Goal: Find specific page/section: Find specific page/section

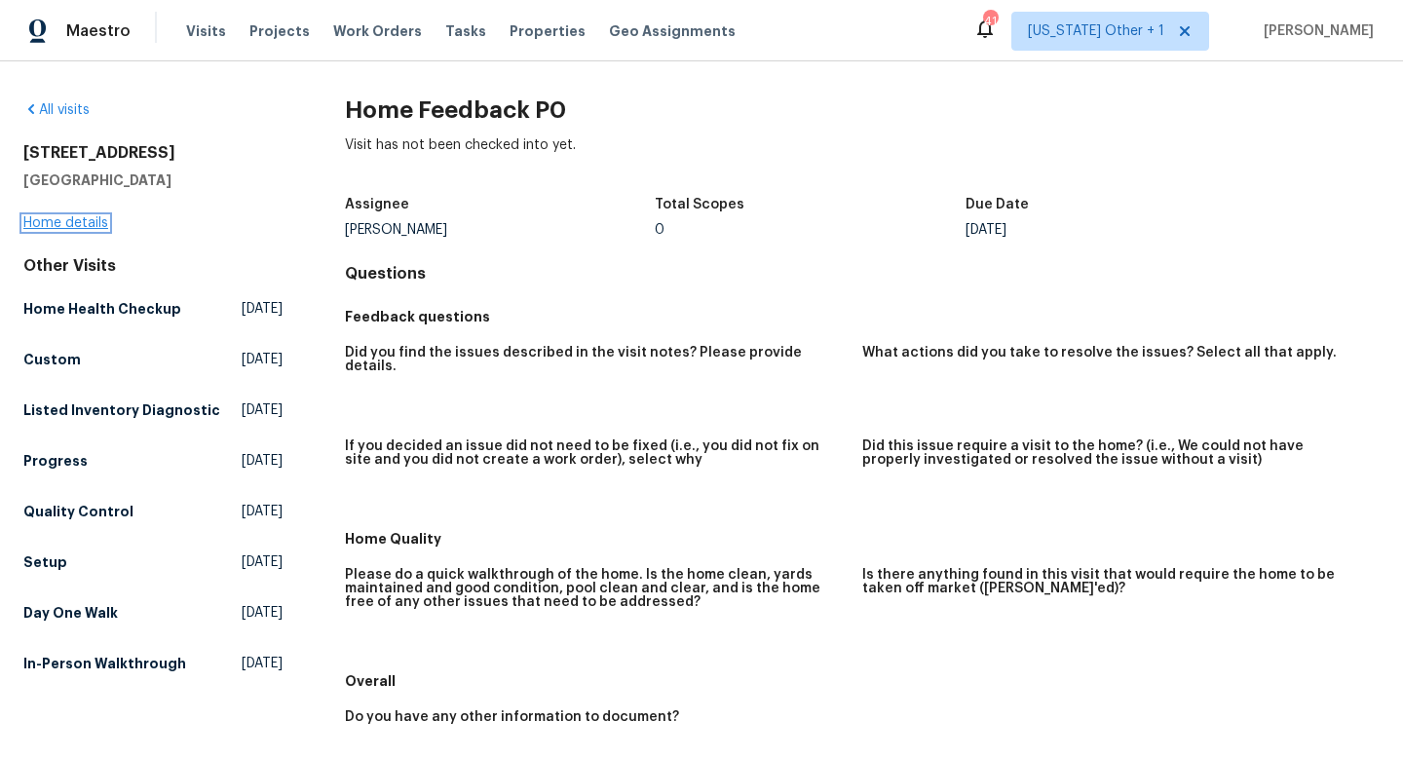
click at [88, 218] on link "Home details" at bounding box center [65, 223] width 85 height 14
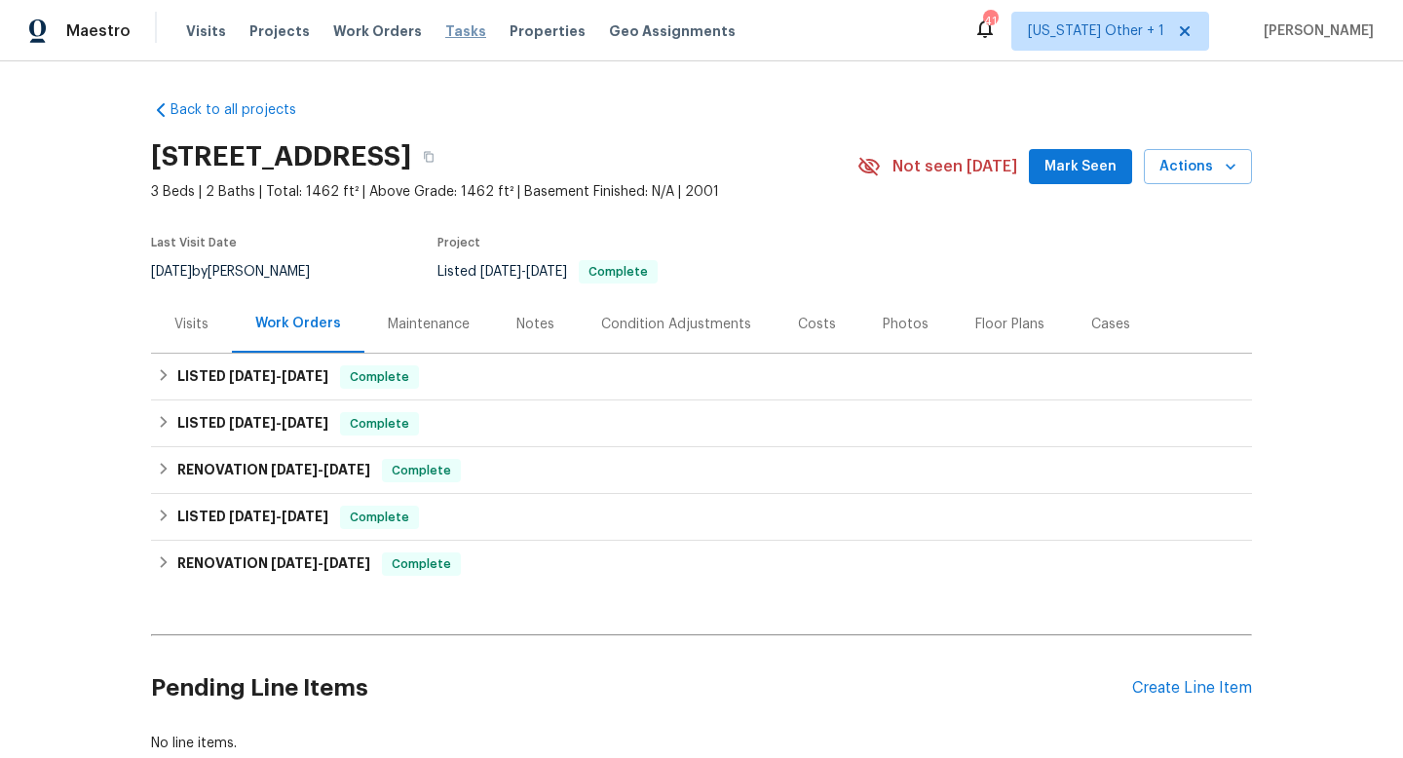
click at [445, 34] on span "Tasks" at bounding box center [465, 31] width 41 height 14
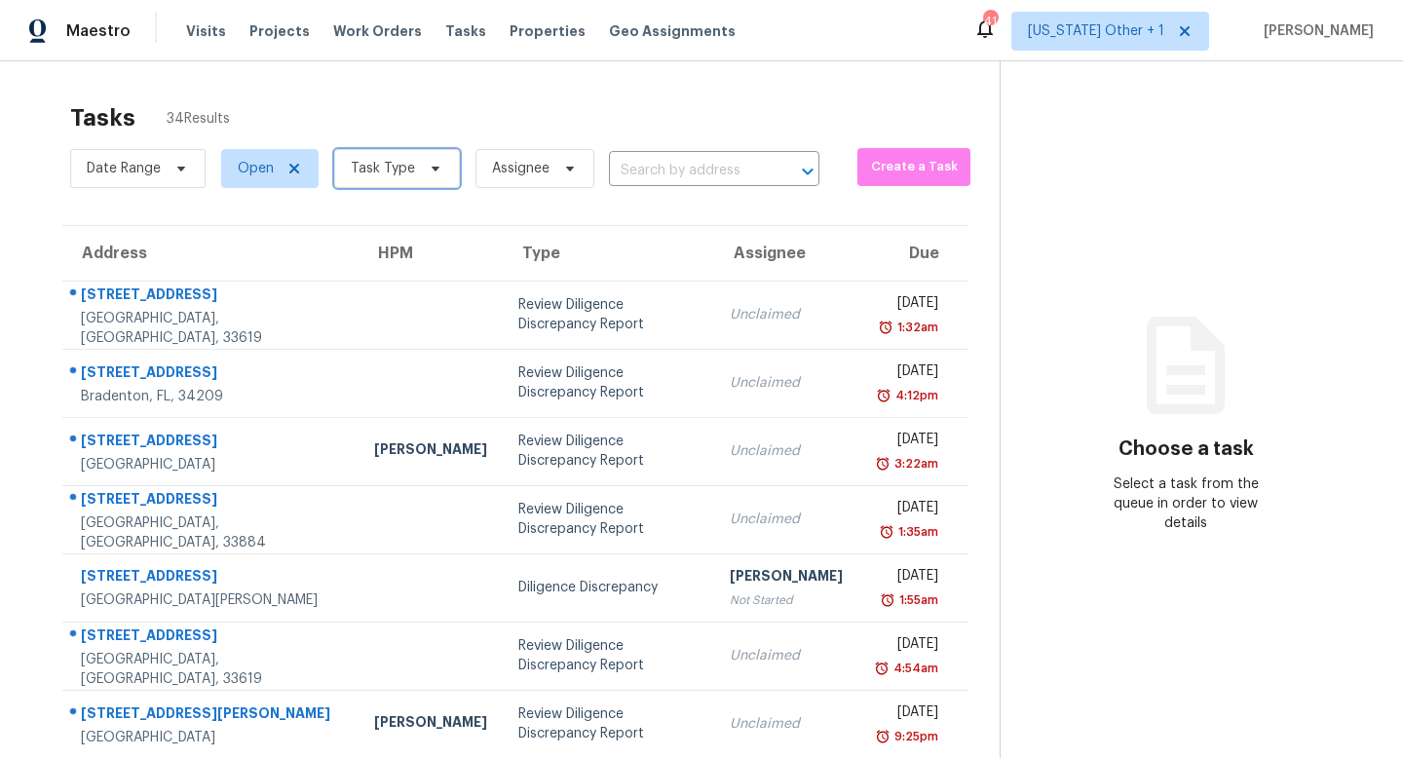
click at [403, 174] on span "Task Type" at bounding box center [383, 168] width 64 height 19
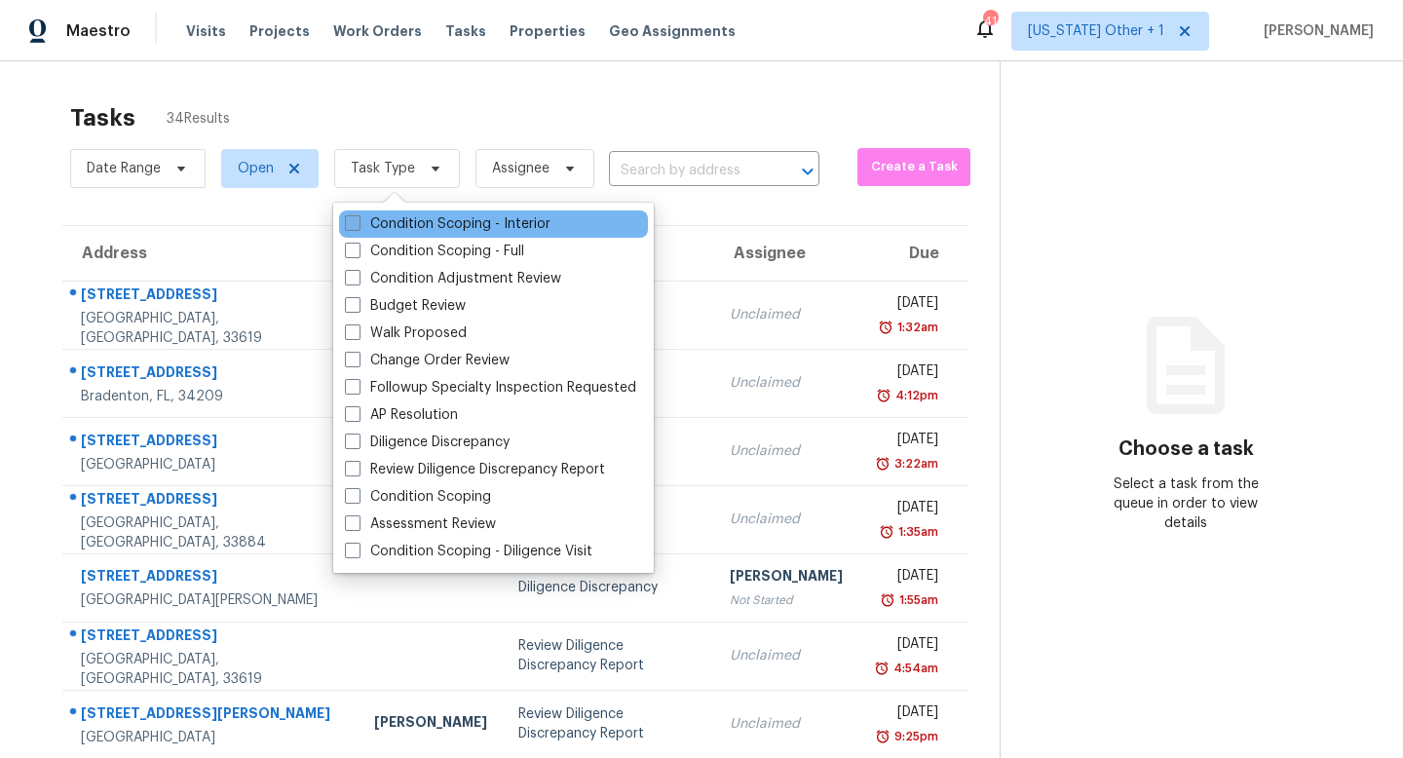
click at [358, 222] on span at bounding box center [353, 223] width 16 height 16
click at [358, 222] on input "Condition Scoping - Interior" at bounding box center [351, 220] width 13 height 13
checkbox input "true"
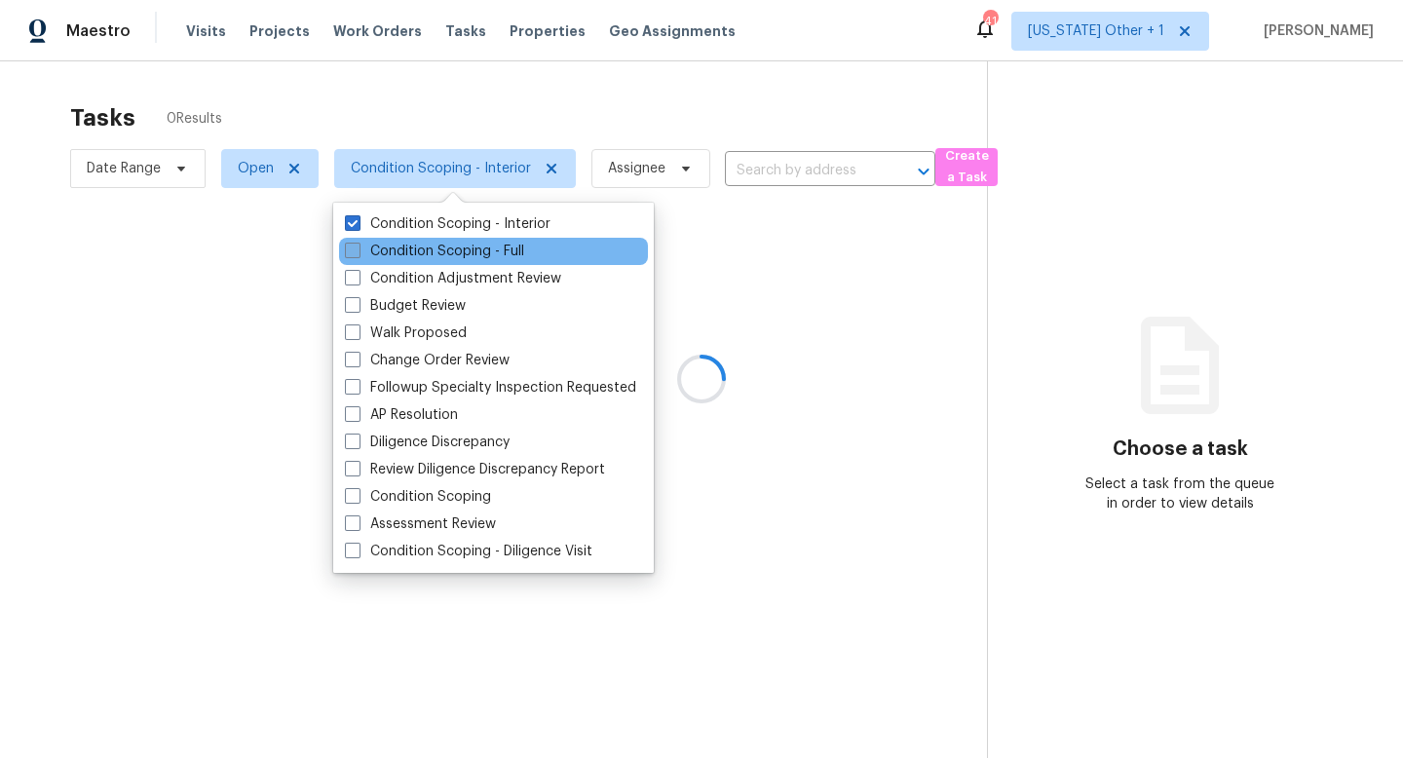
click at [352, 252] on span at bounding box center [353, 251] width 16 height 16
click at [352, 252] on input "Condition Scoping - Full" at bounding box center [351, 248] width 13 height 13
checkbox input "true"
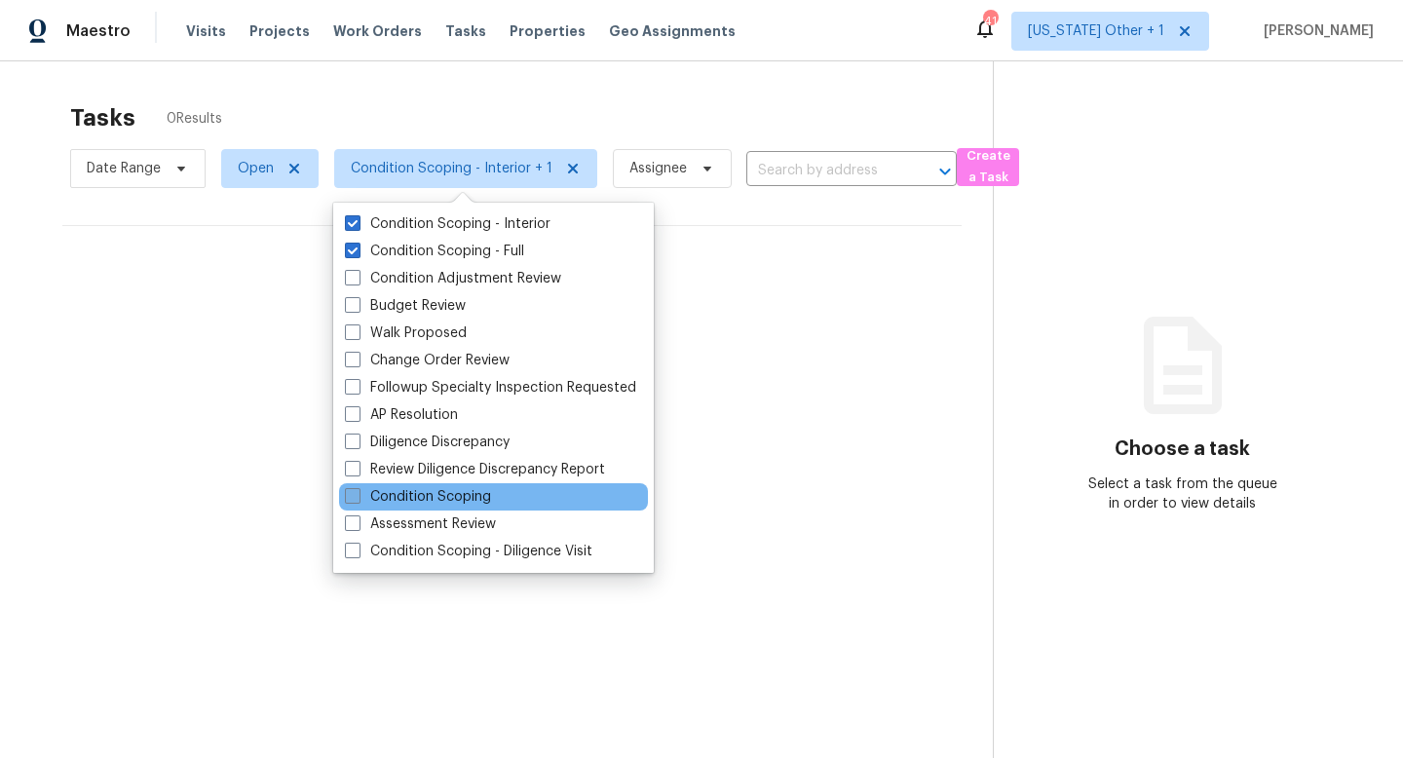
click at [355, 494] on span at bounding box center [353, 496] width 16 height 16
click at [355, 494] on input "Condition Scoping" at bounding box center [351, 493] width 13 height 13
checkbox input "true"
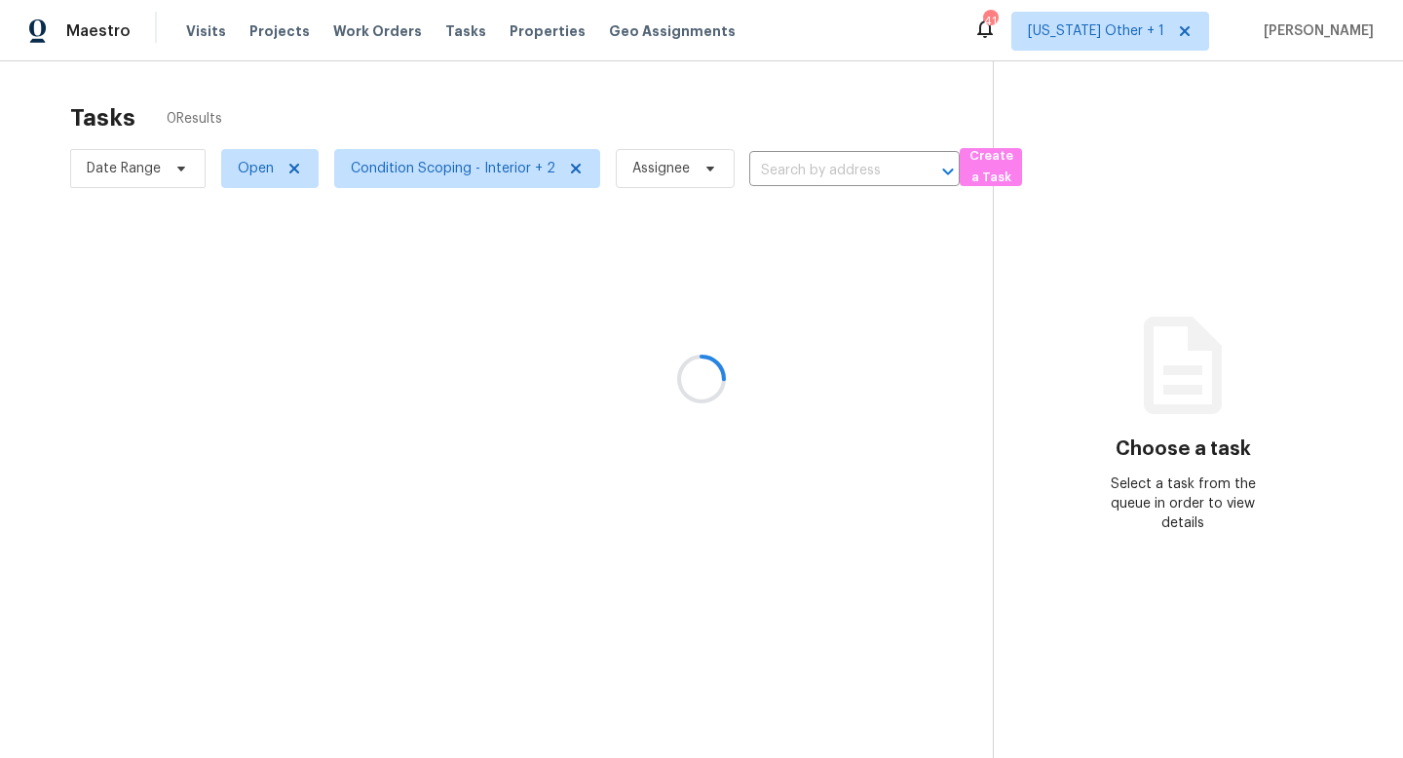
click at [871, 286] on div at bounding box center [701, 379] width 1403 height 758
click at [1118, 23] on span "[US_STATE] Other + 1" at bounding box center [1096, 30] width 136 height 19
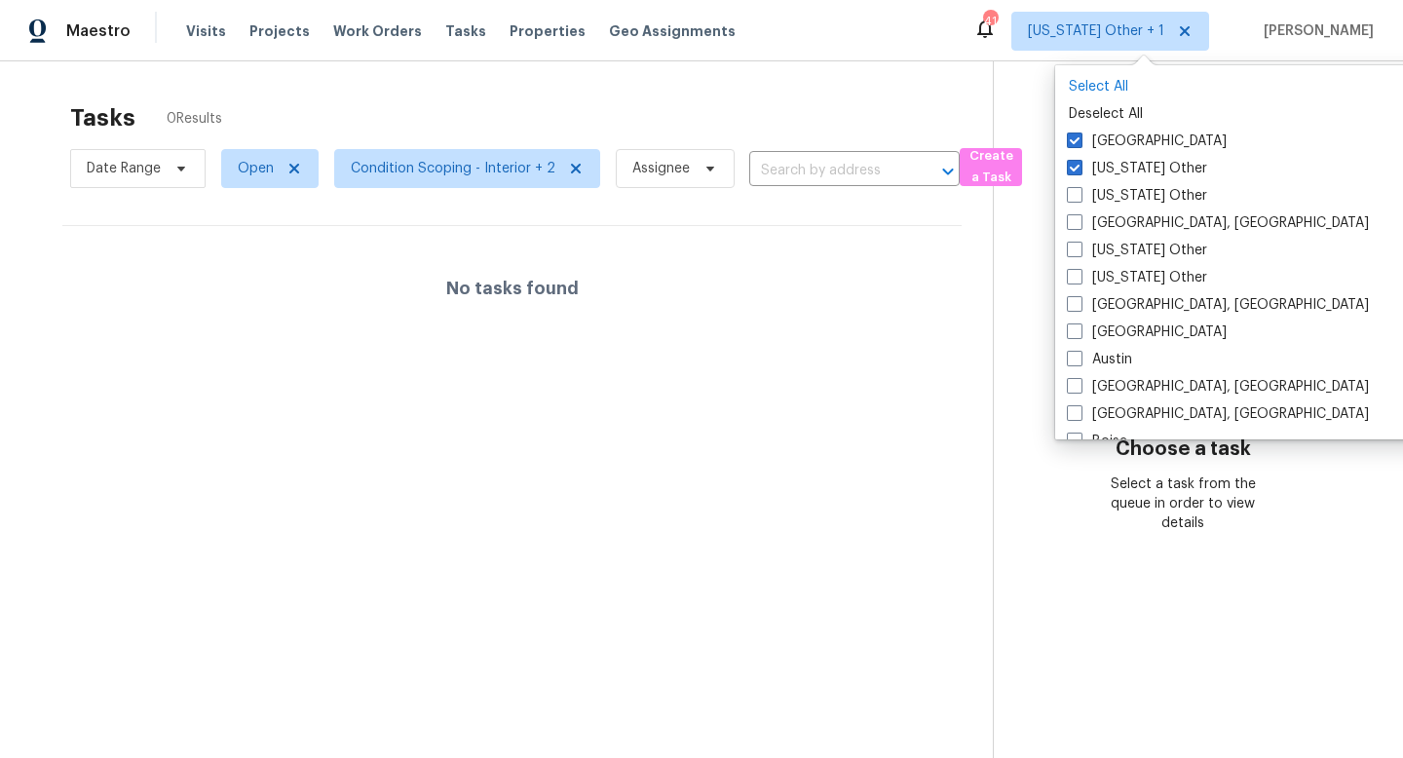
click at [1077, 79] on p "Select All" at bounding box center [1257, 86] width 377 height 19
checkbox input "true"
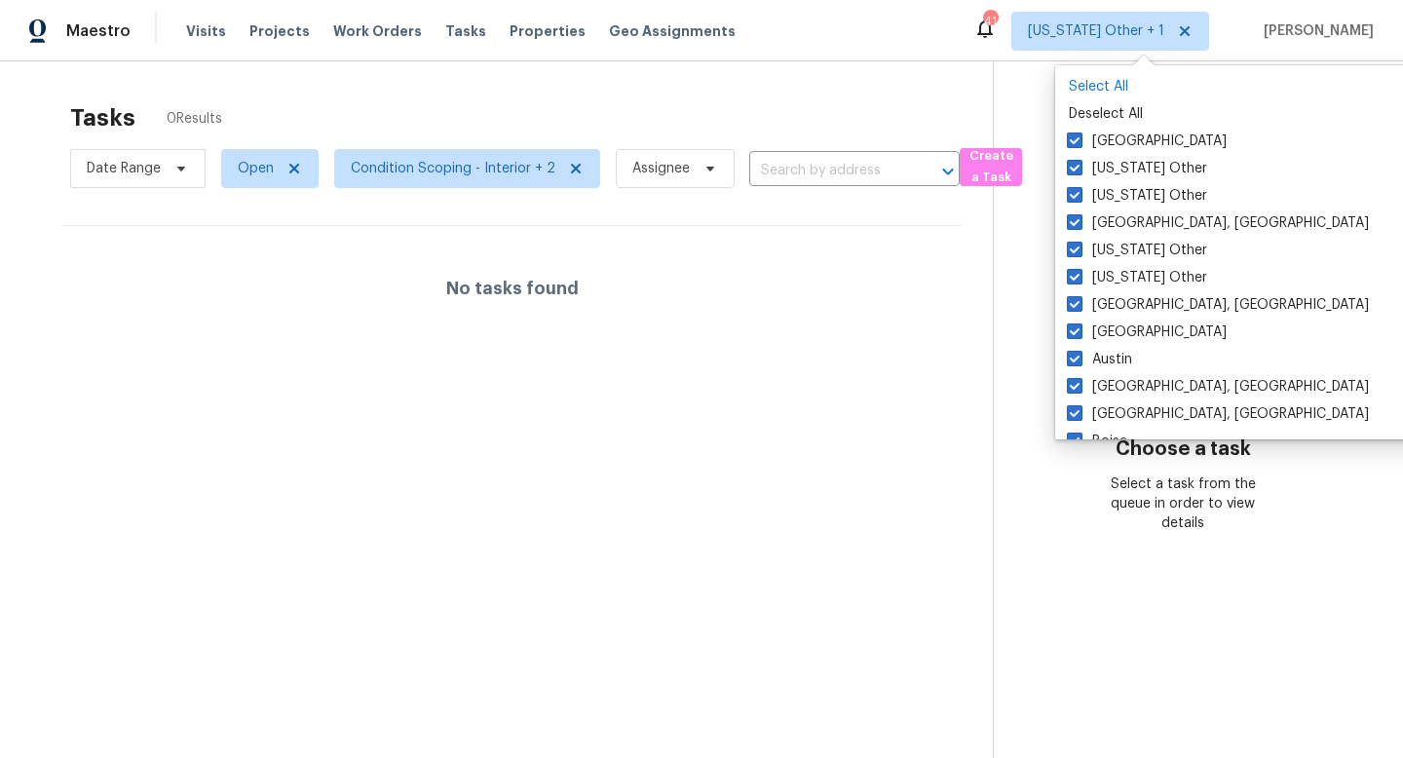
checkbox input "true"
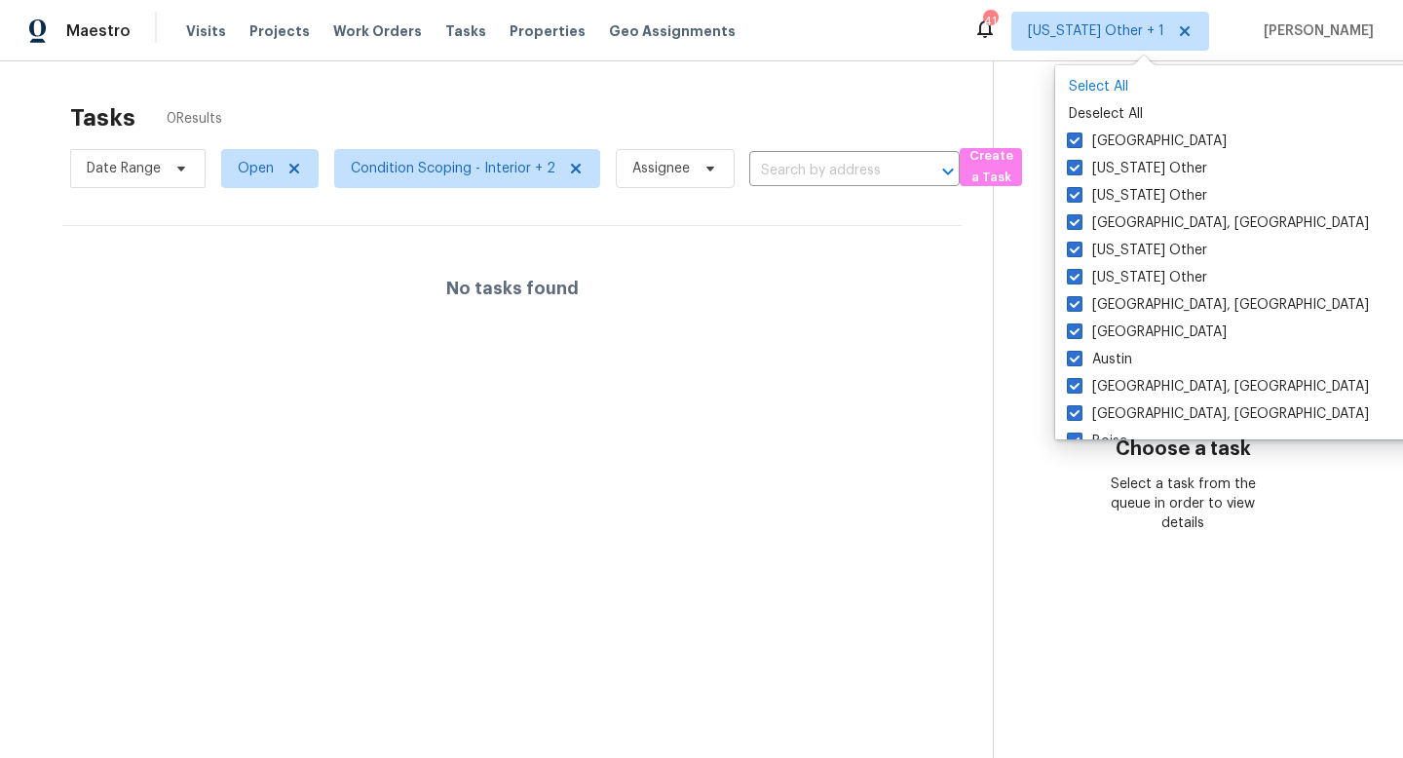
checkbox input "true"
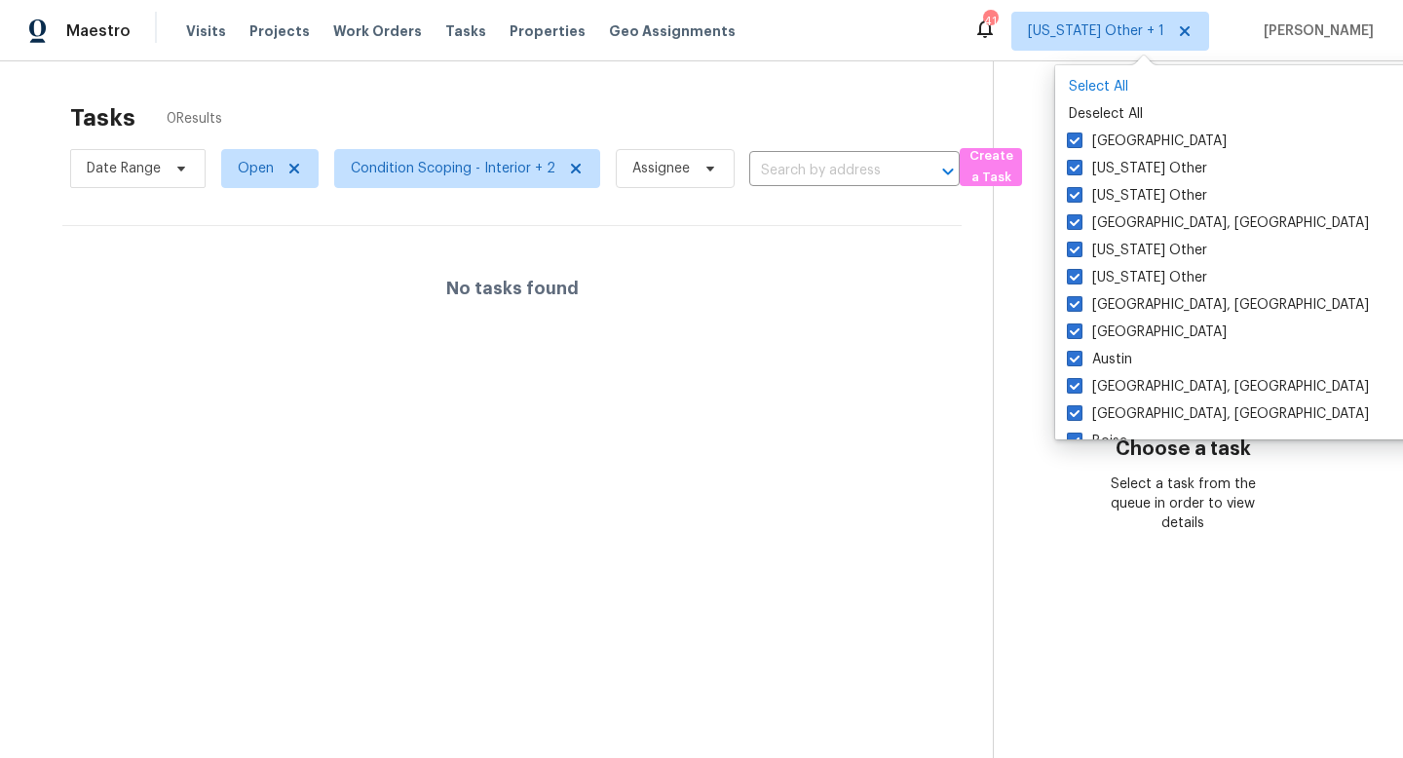
checkbox input "true"
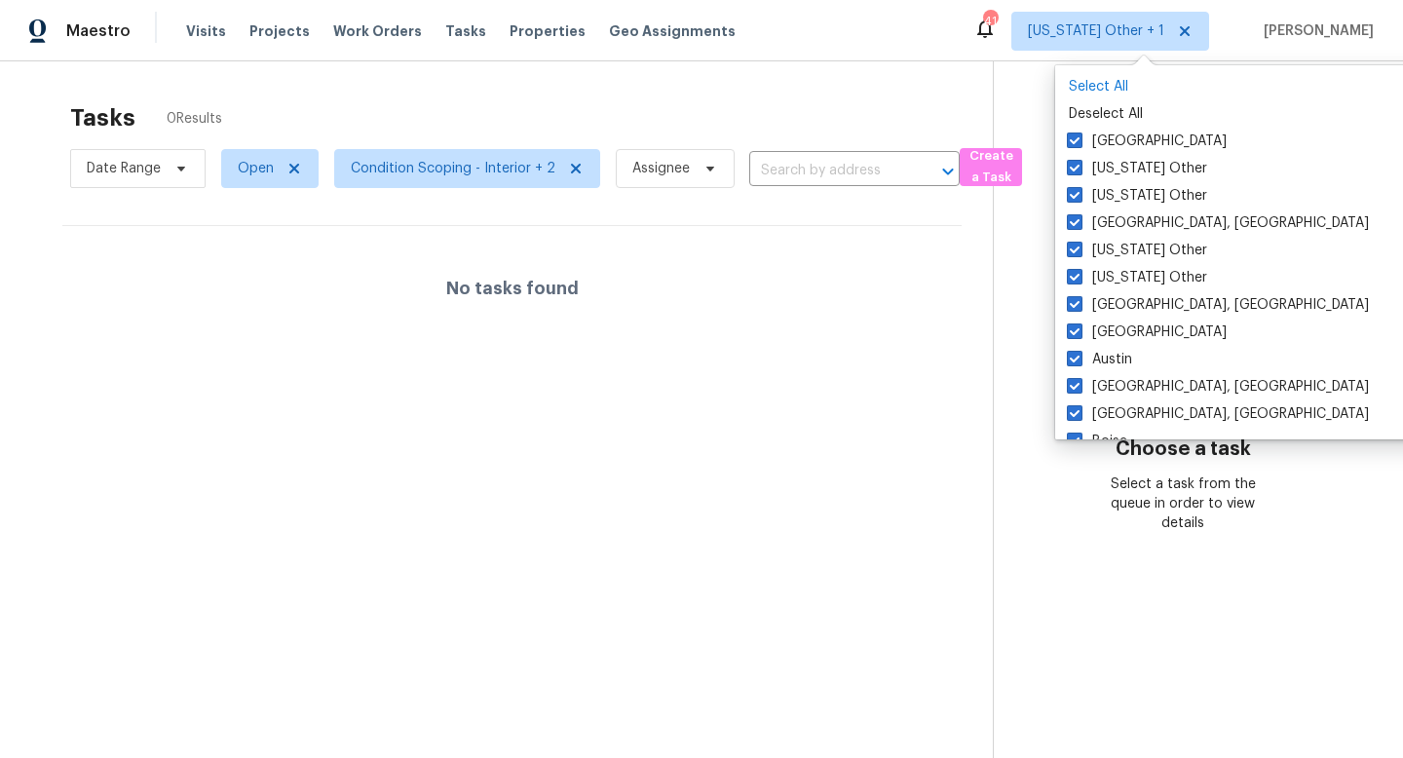
checkbox input "true"
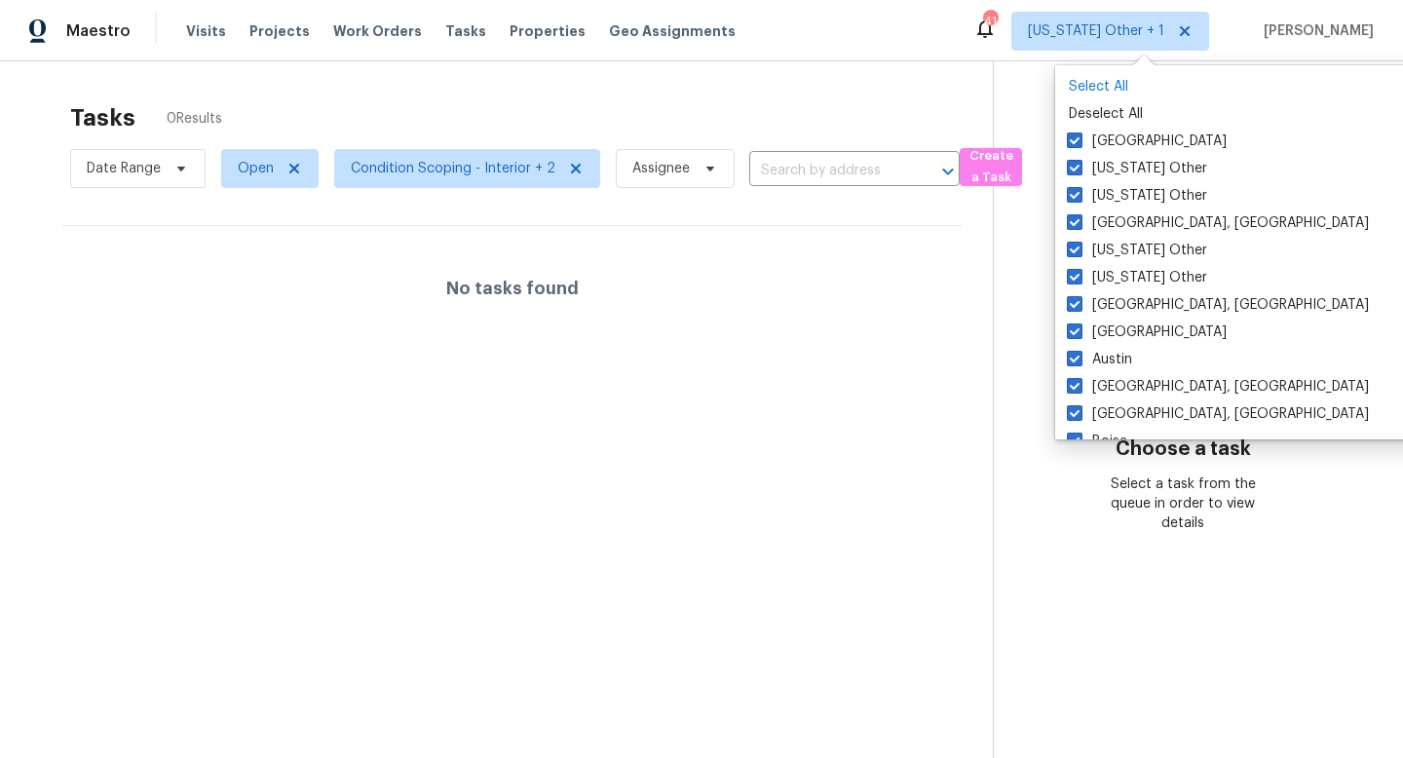
checkbox input "true"
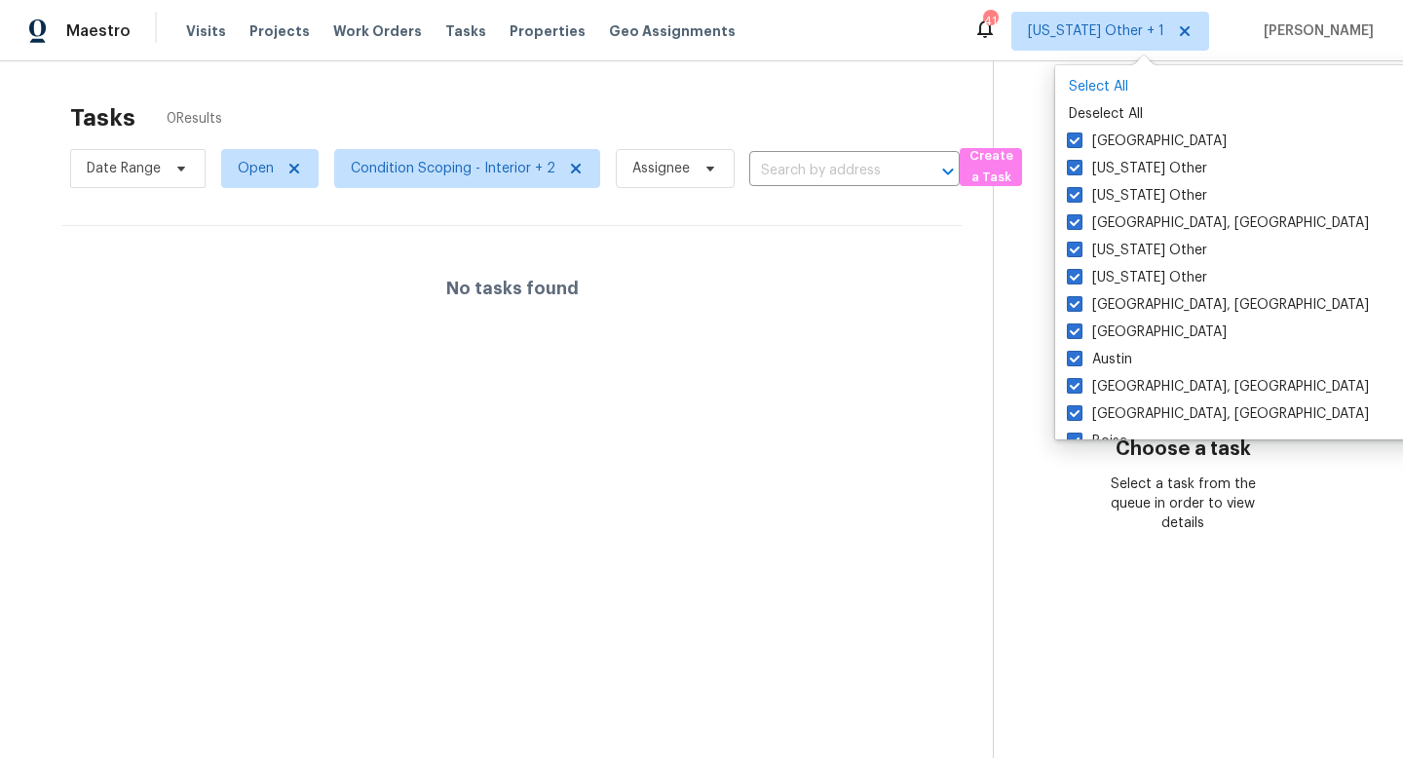
checkbox input "true"
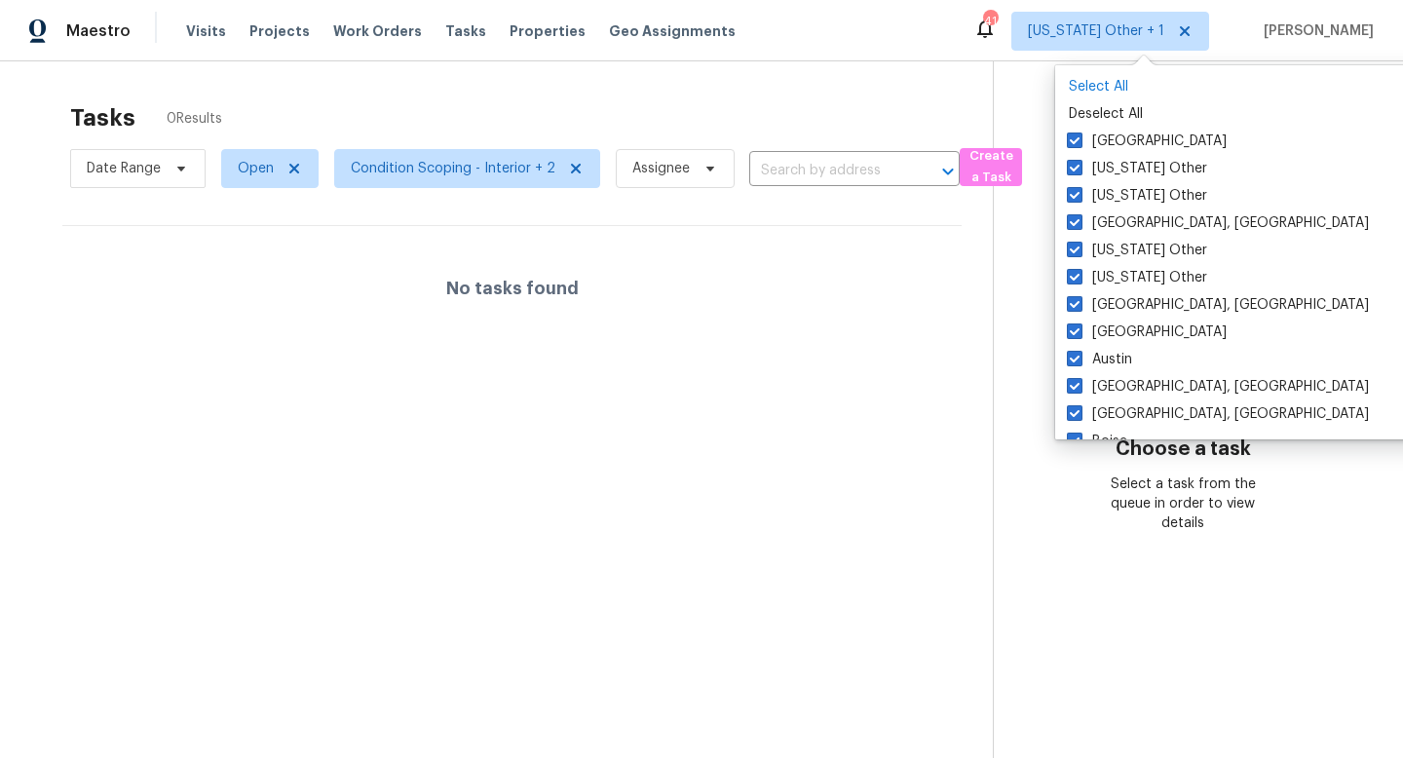
checkbox input "true"
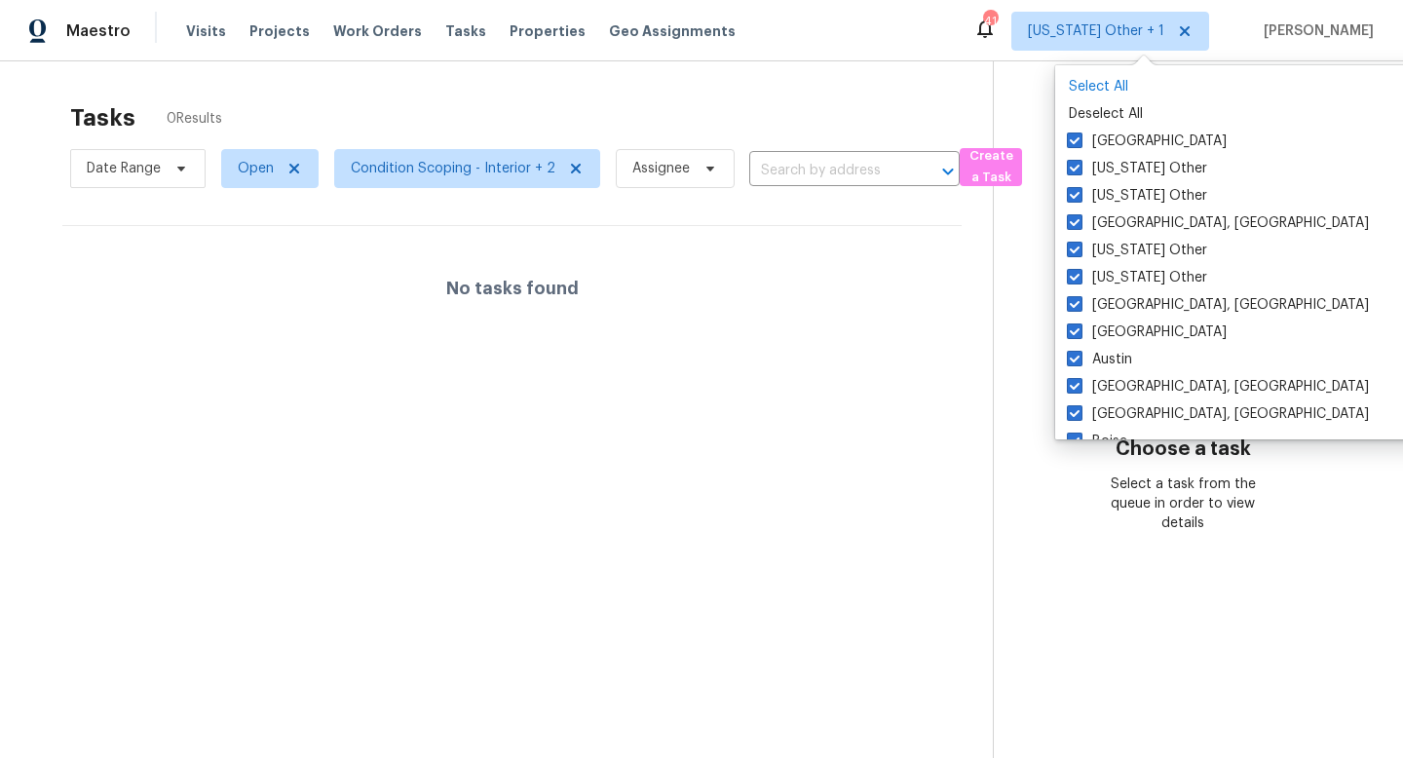
checkbox input "true"
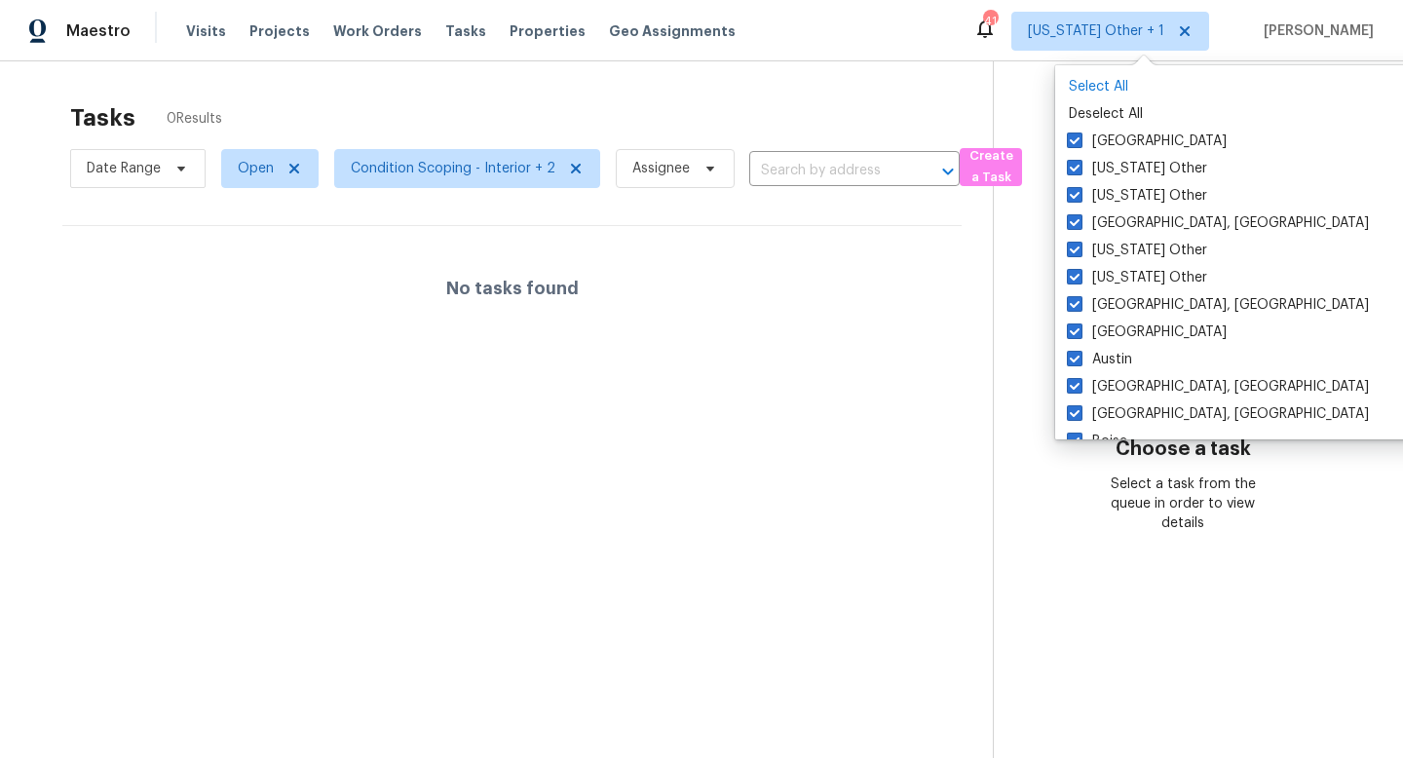
checkbox input "true"
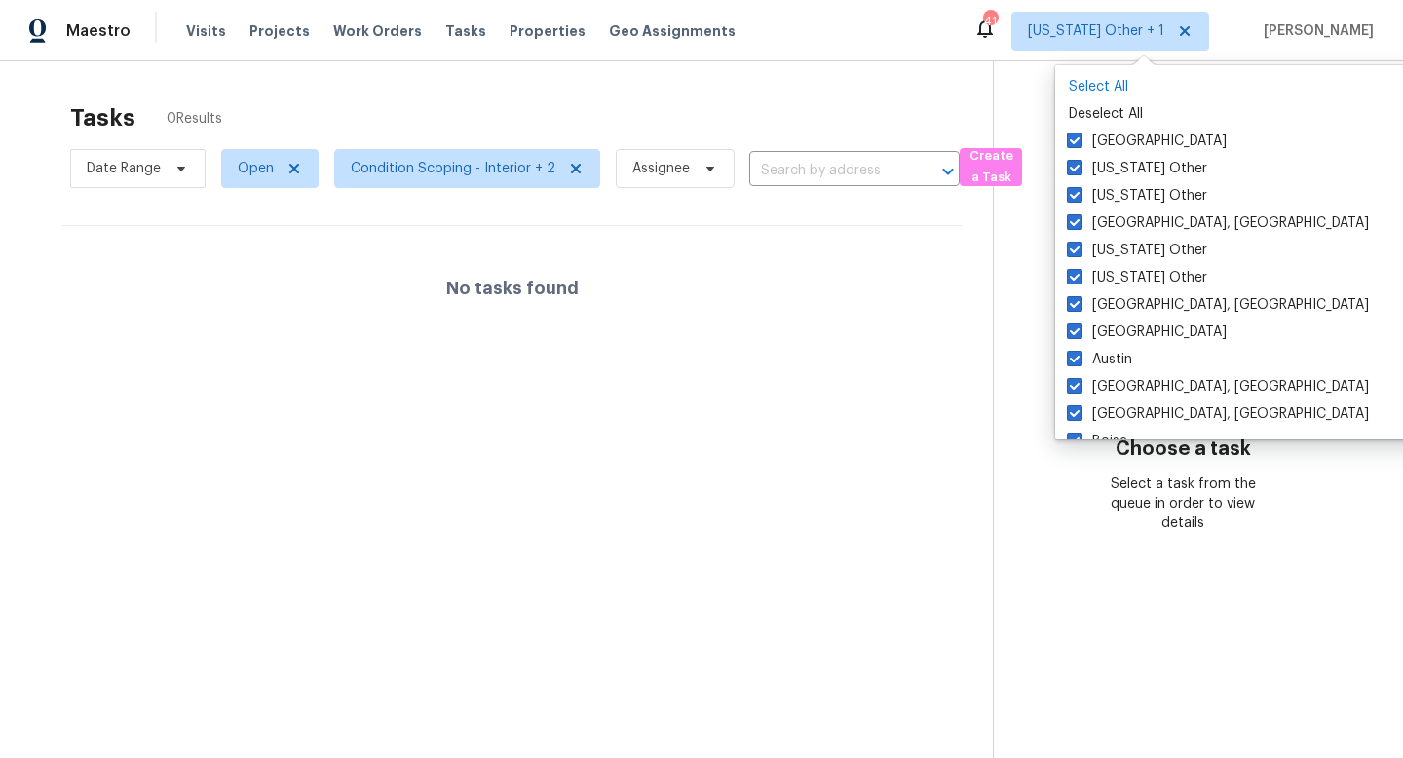
checkbox input "true"
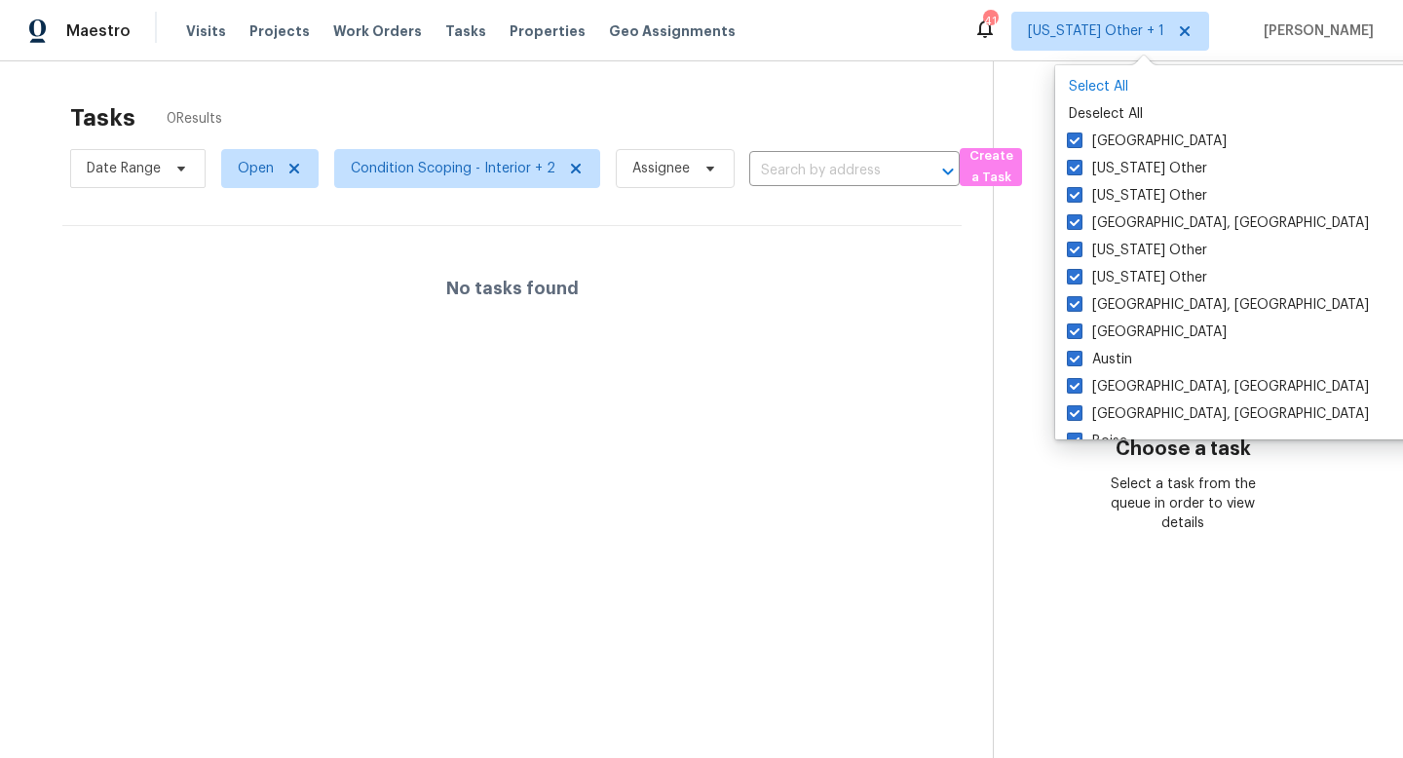
checkbox input "true"
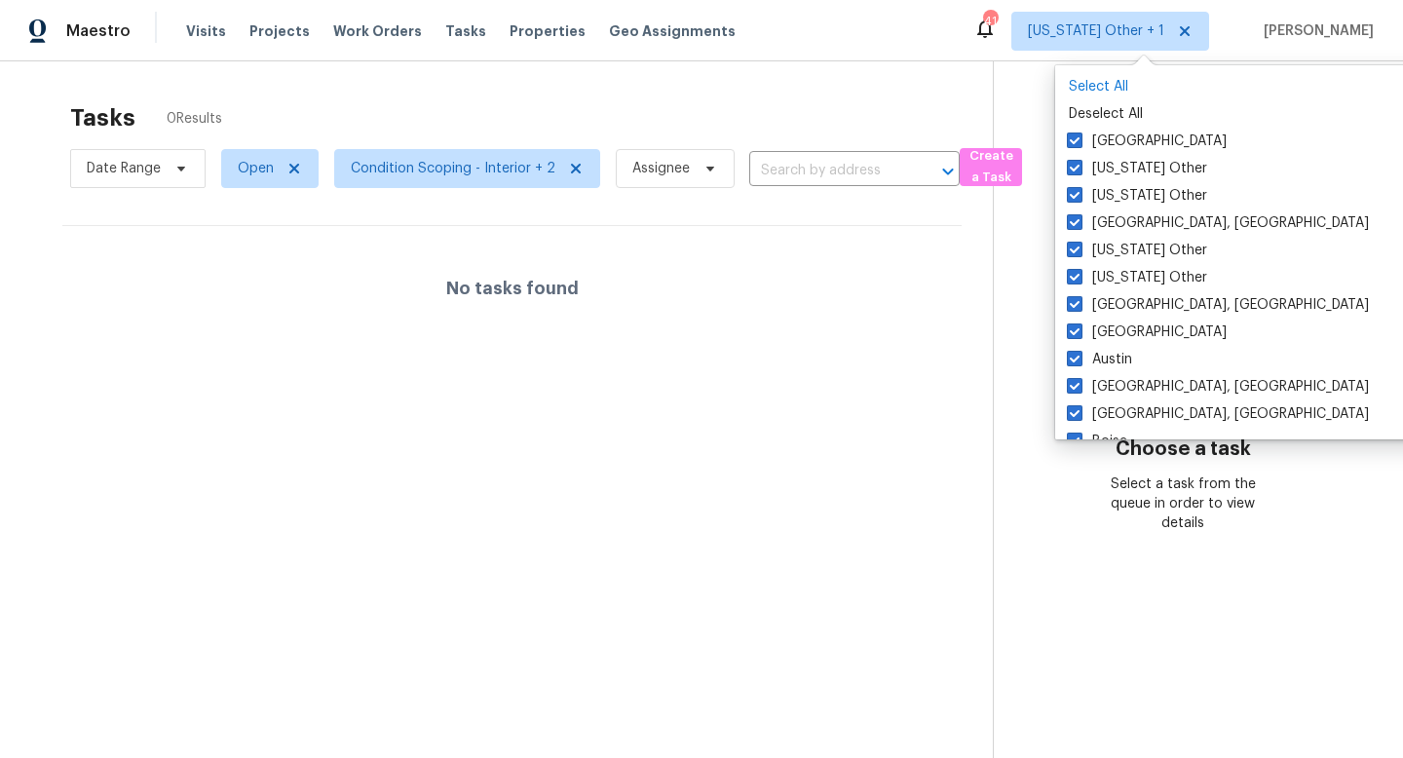
checkbox input "true"
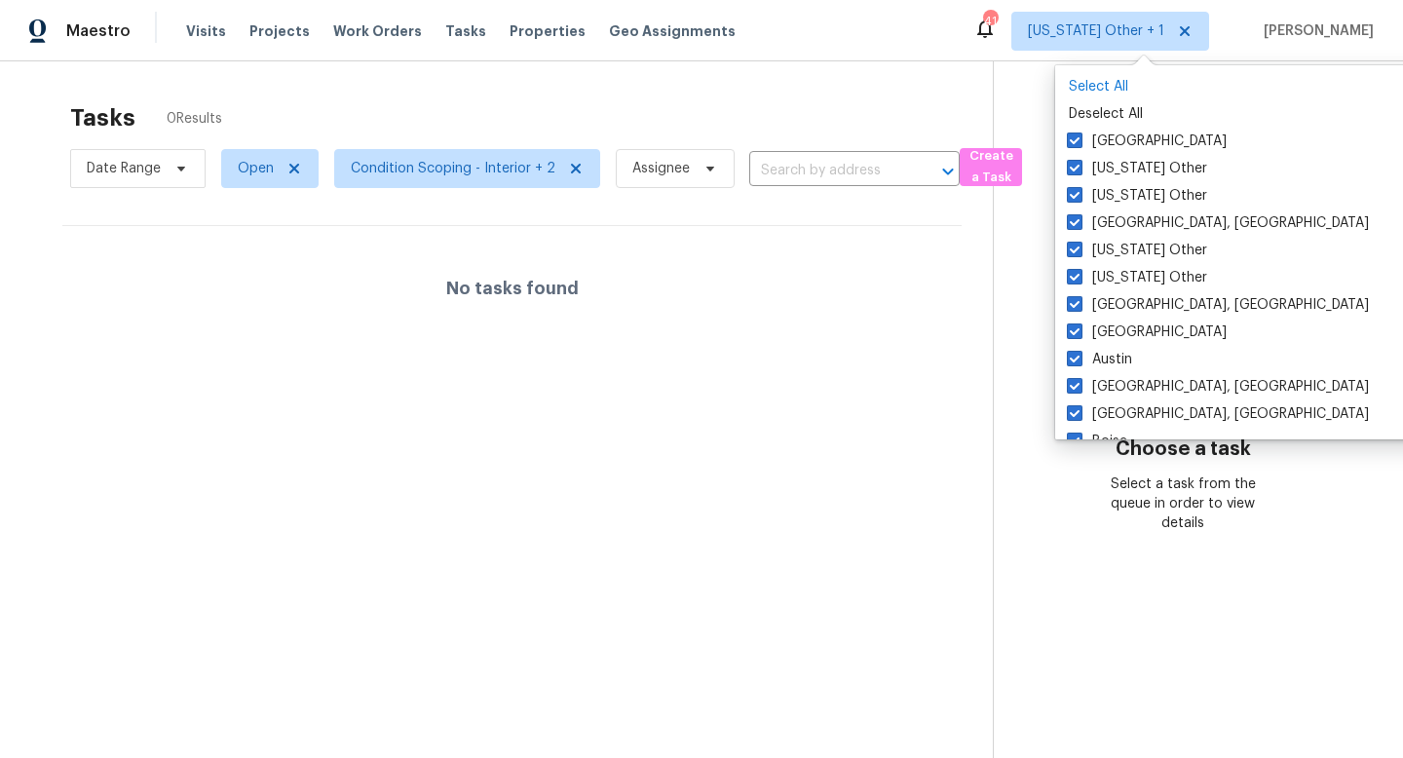
checkbox input "true"
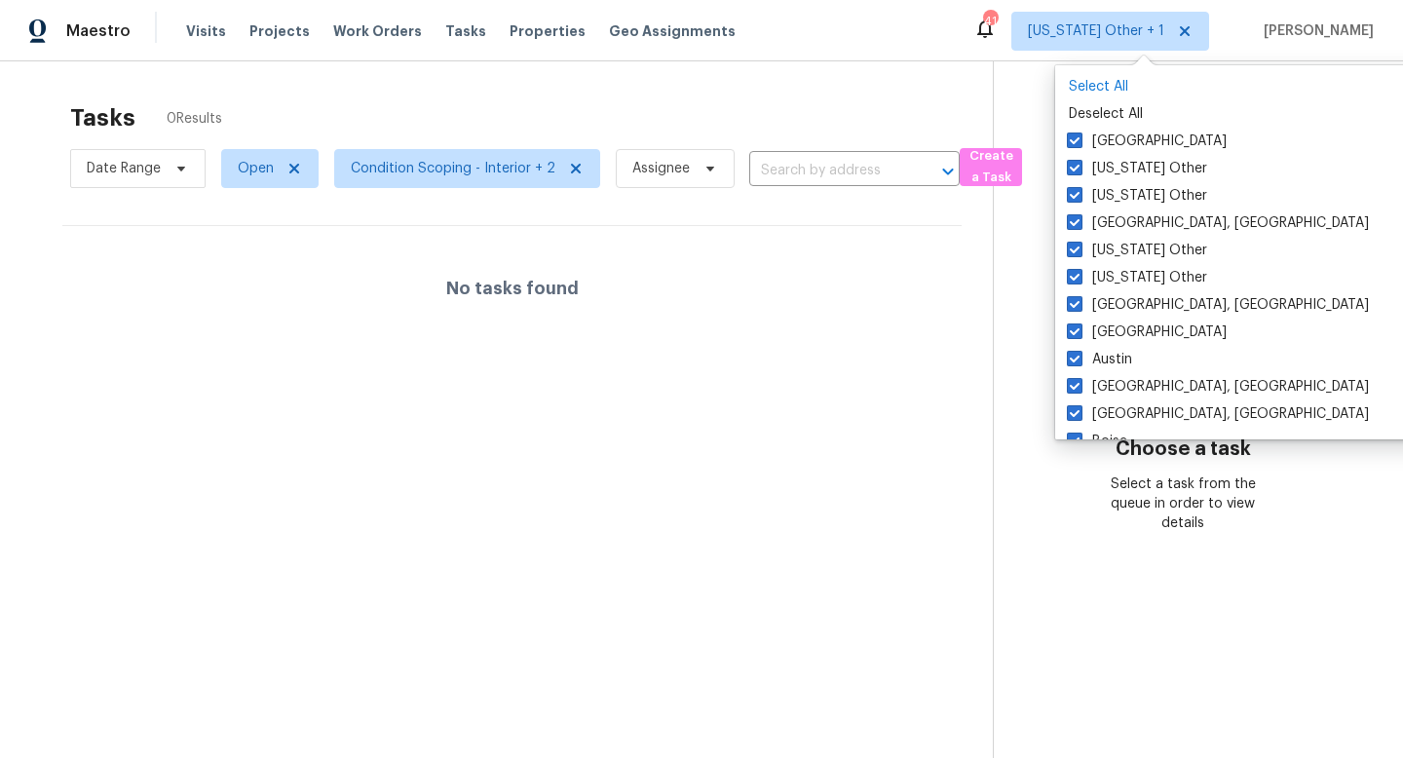
checkbox input "true"
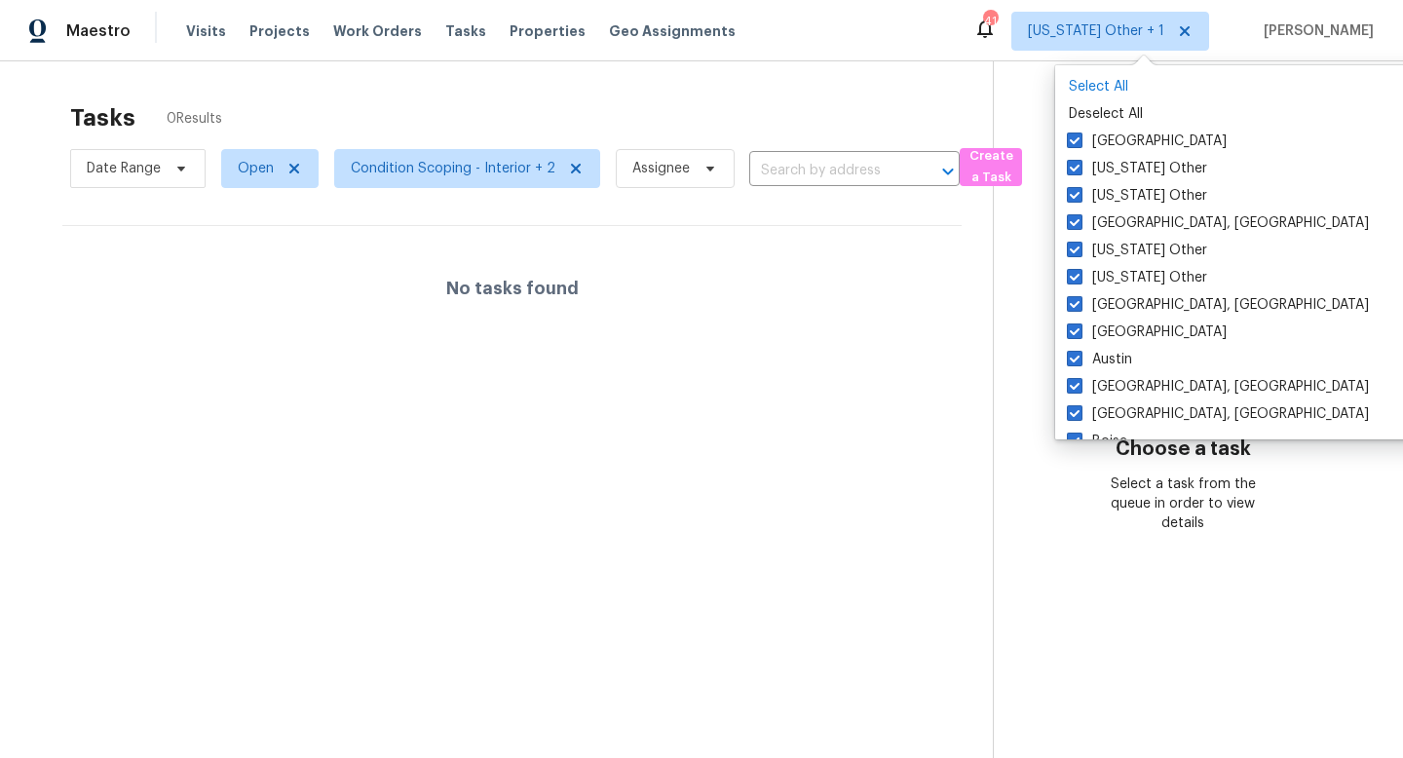
checkbox input "true"
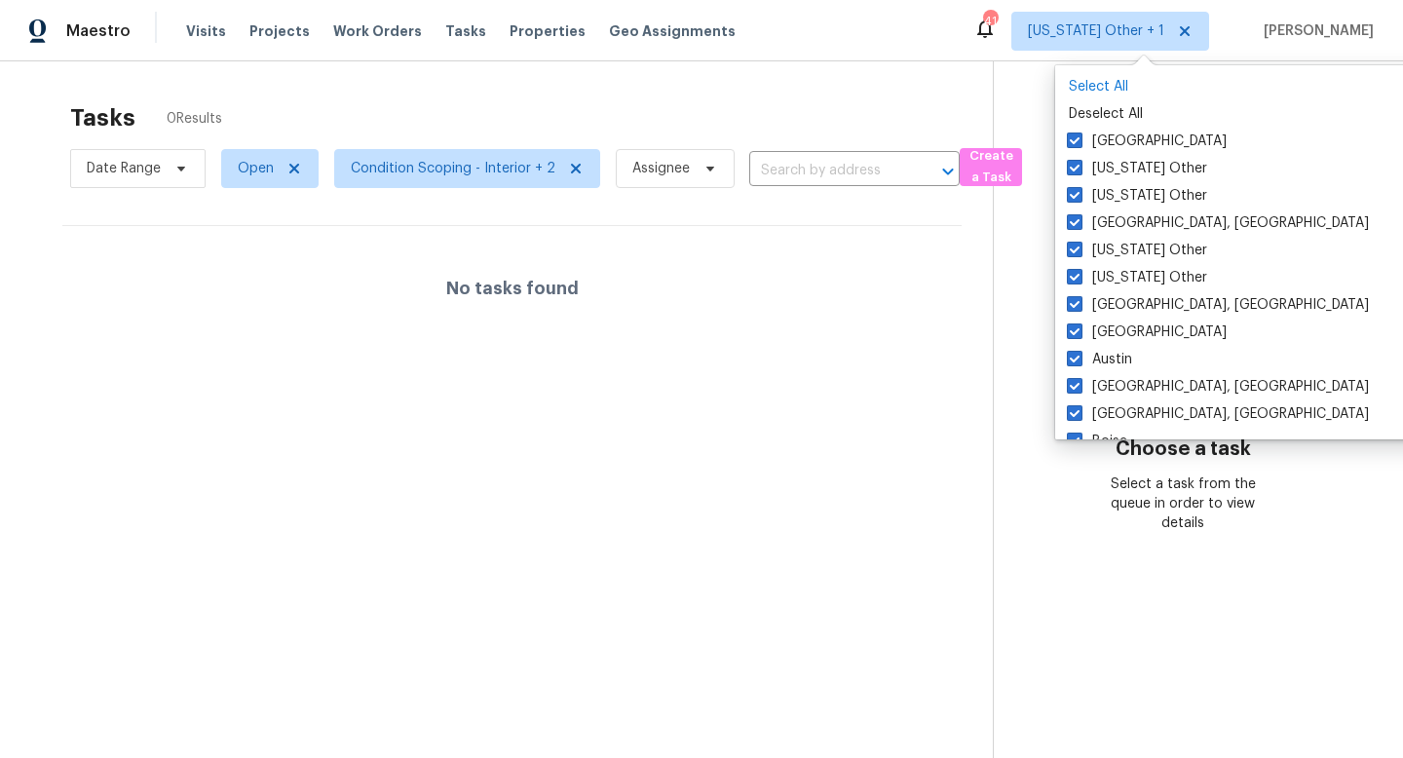
checkbox input "true"
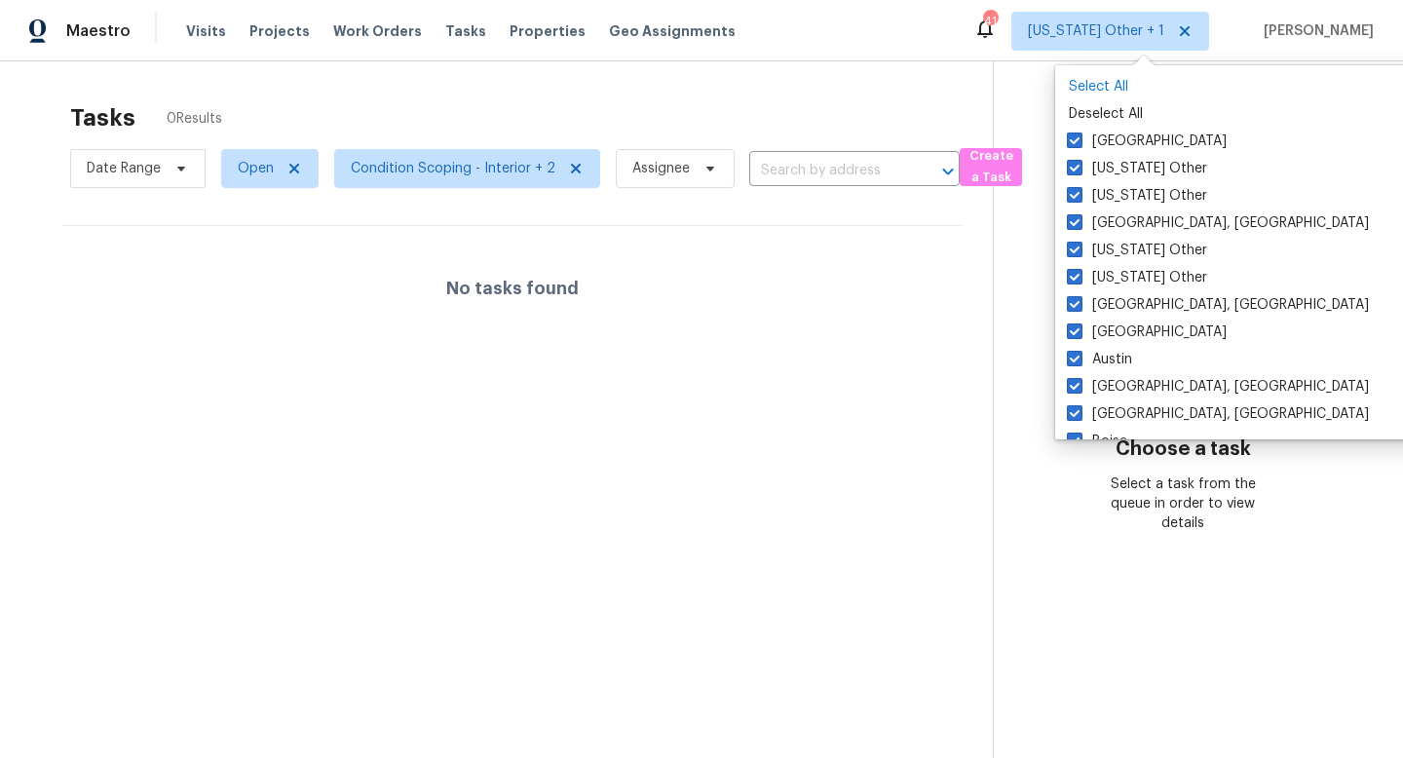
checkbox input "true"
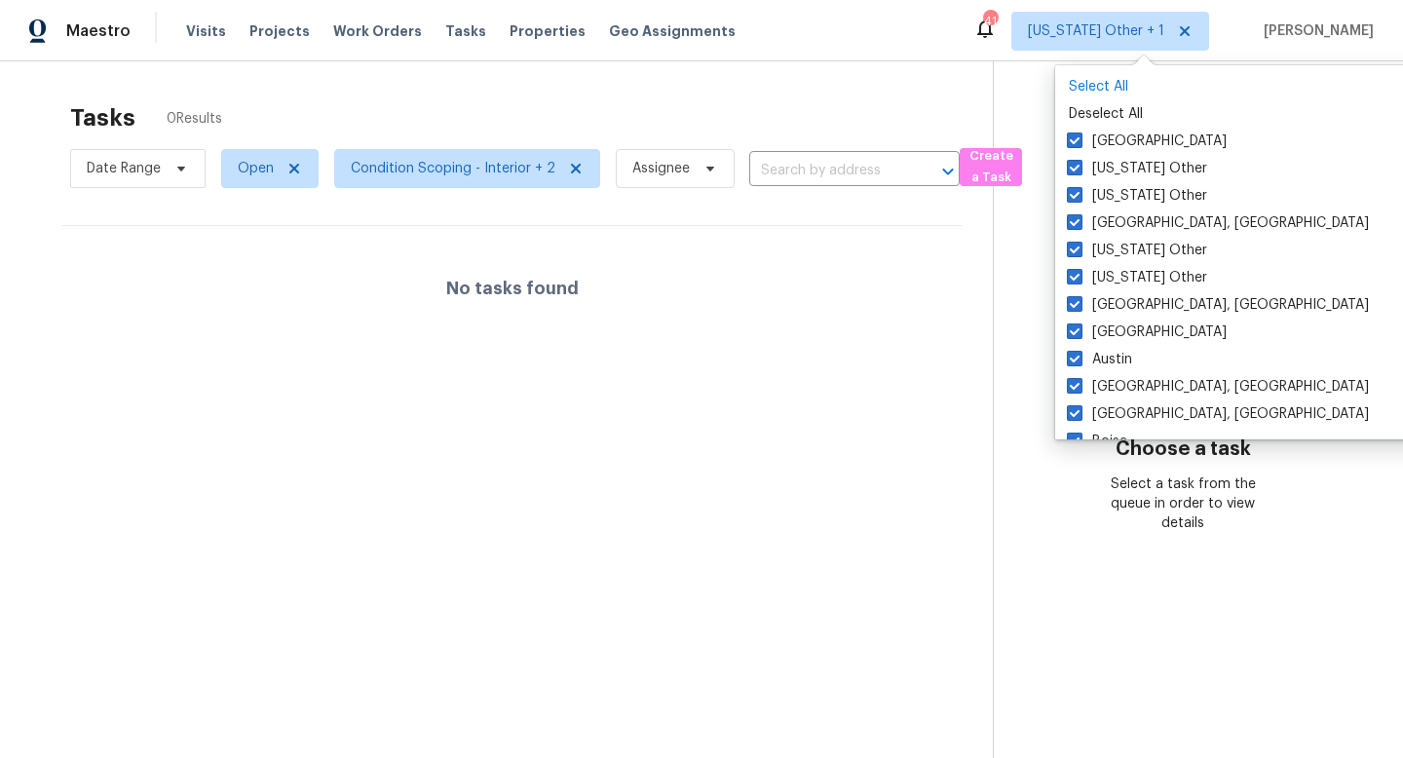
checkbox input "true"
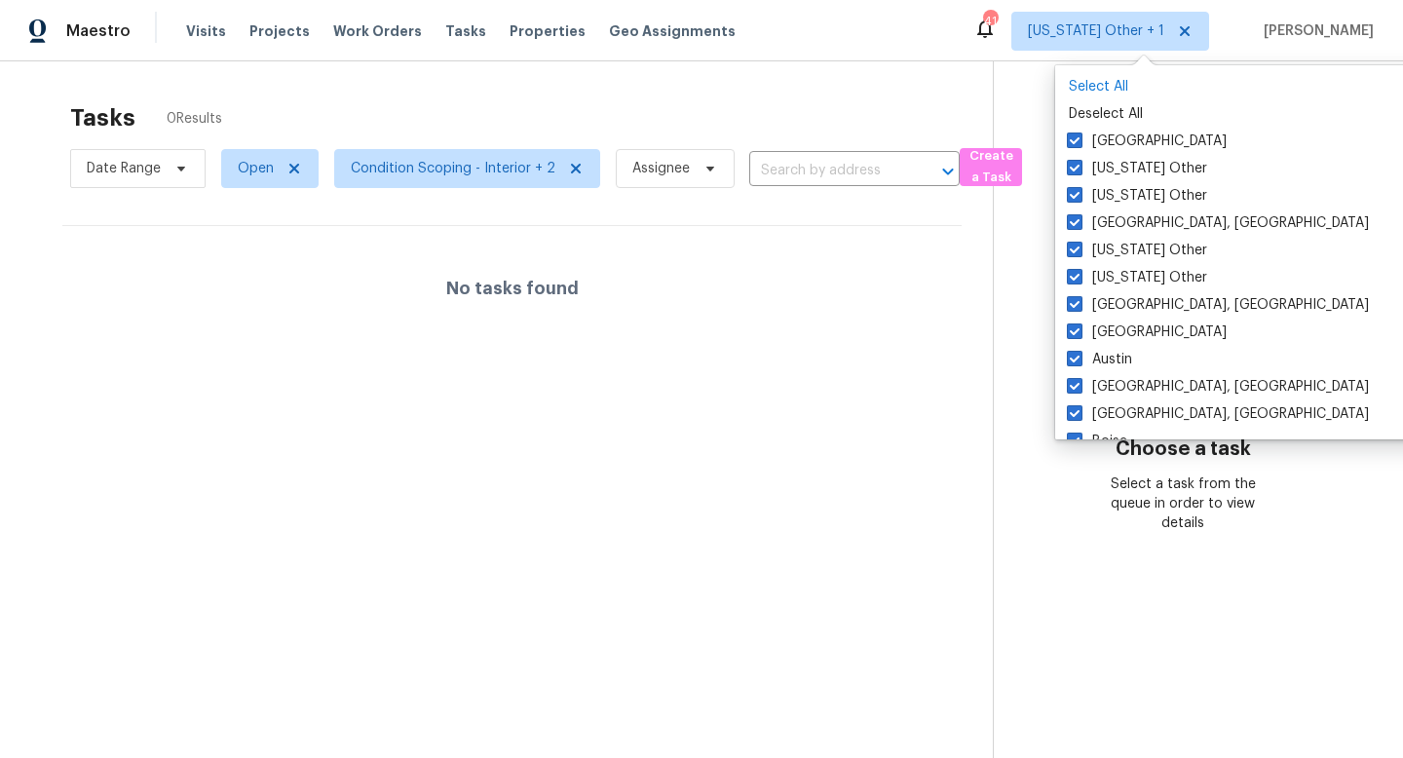
checkbox input "true"
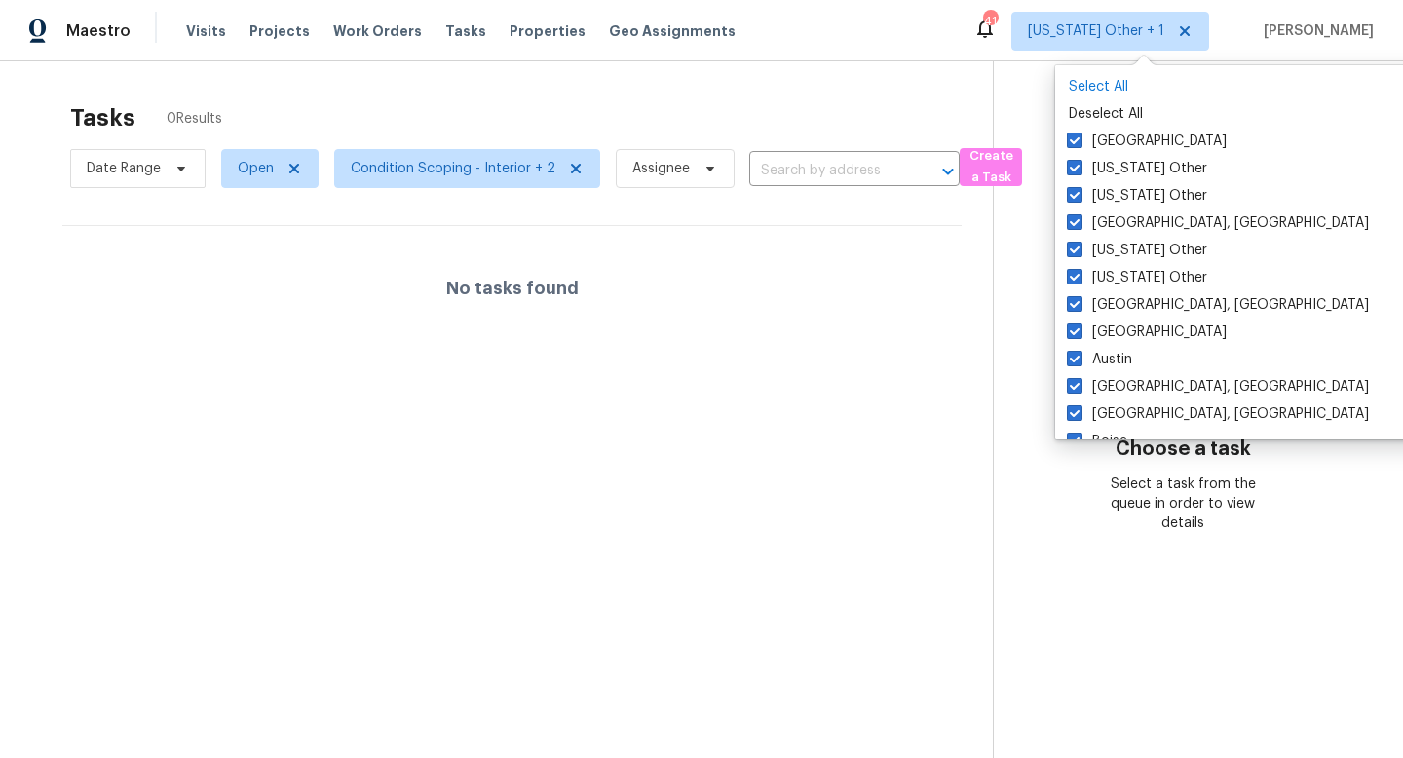
checkbox input "true"
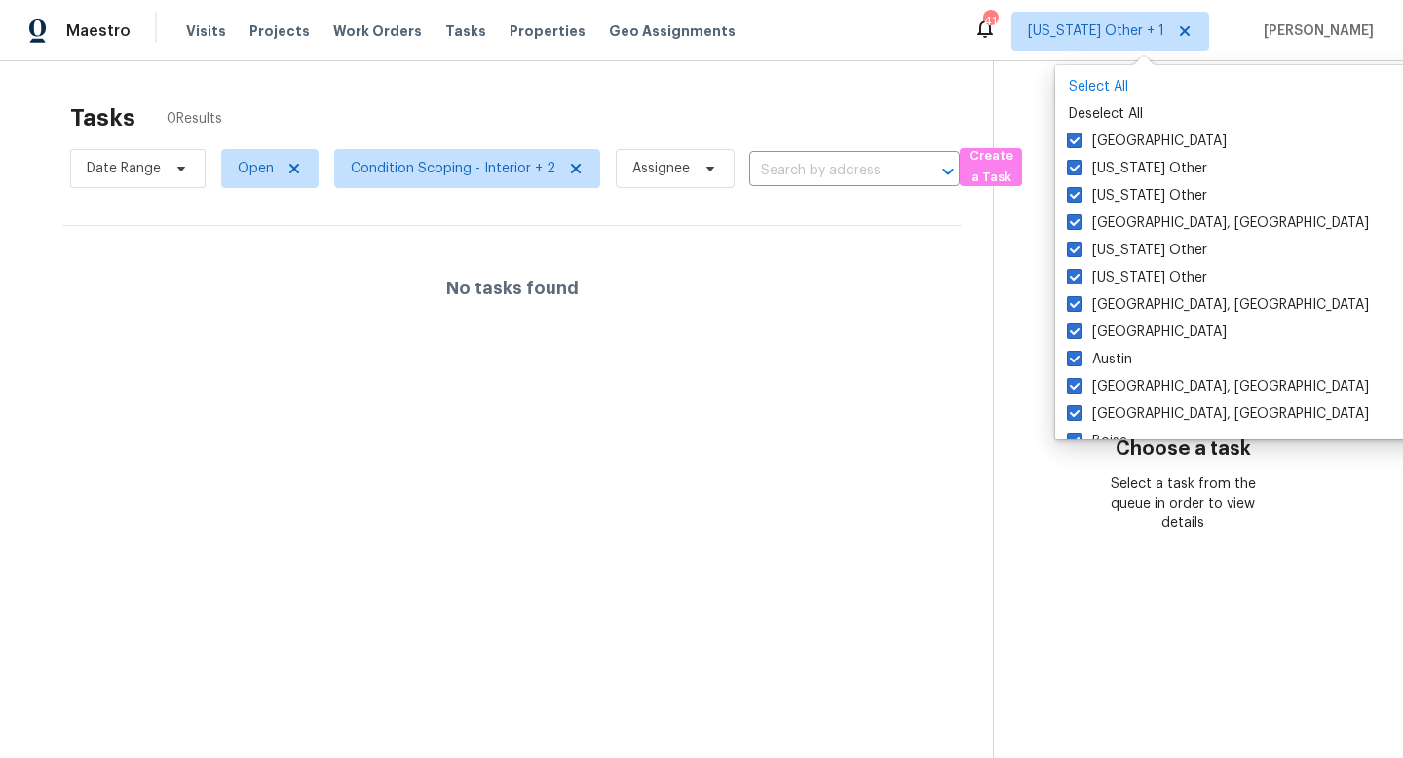
checkbox input "true"
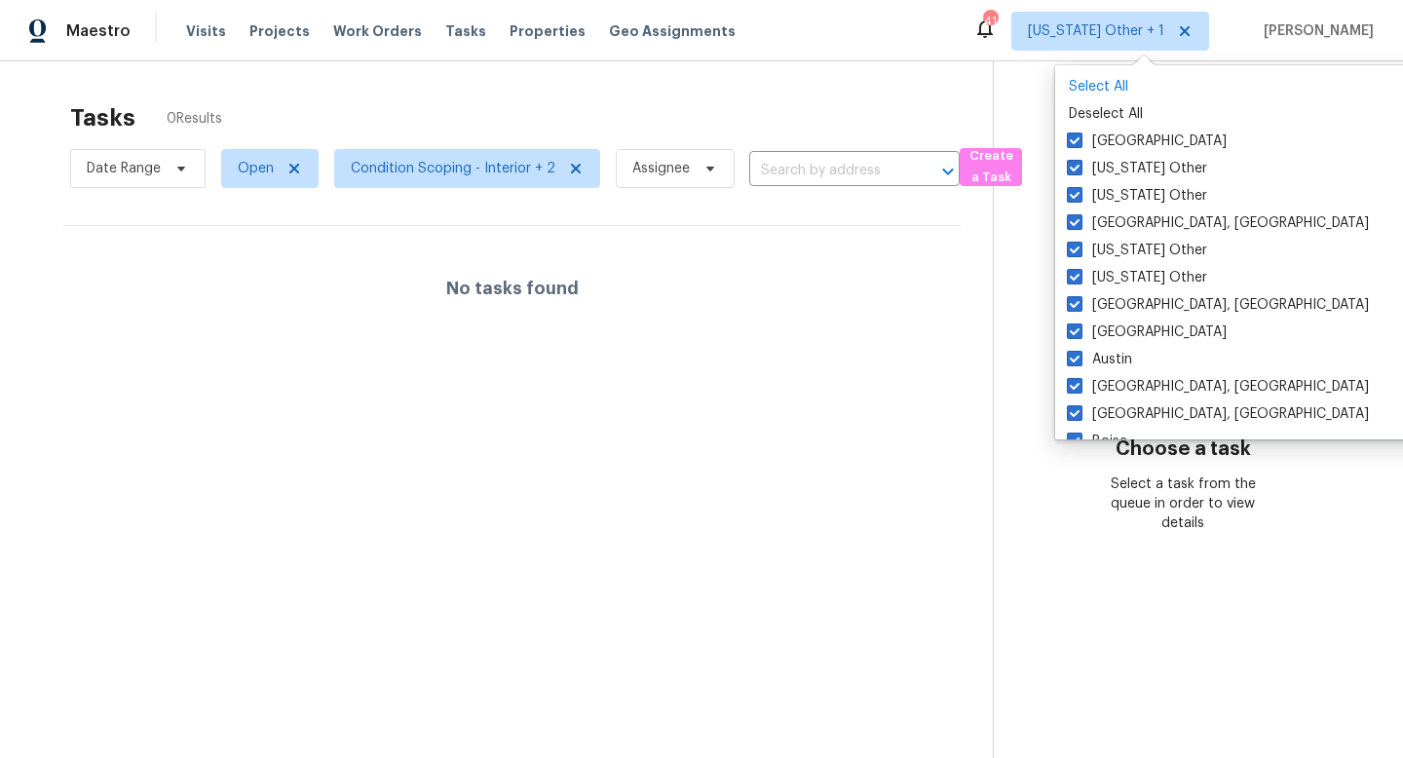
checkbox input "true"
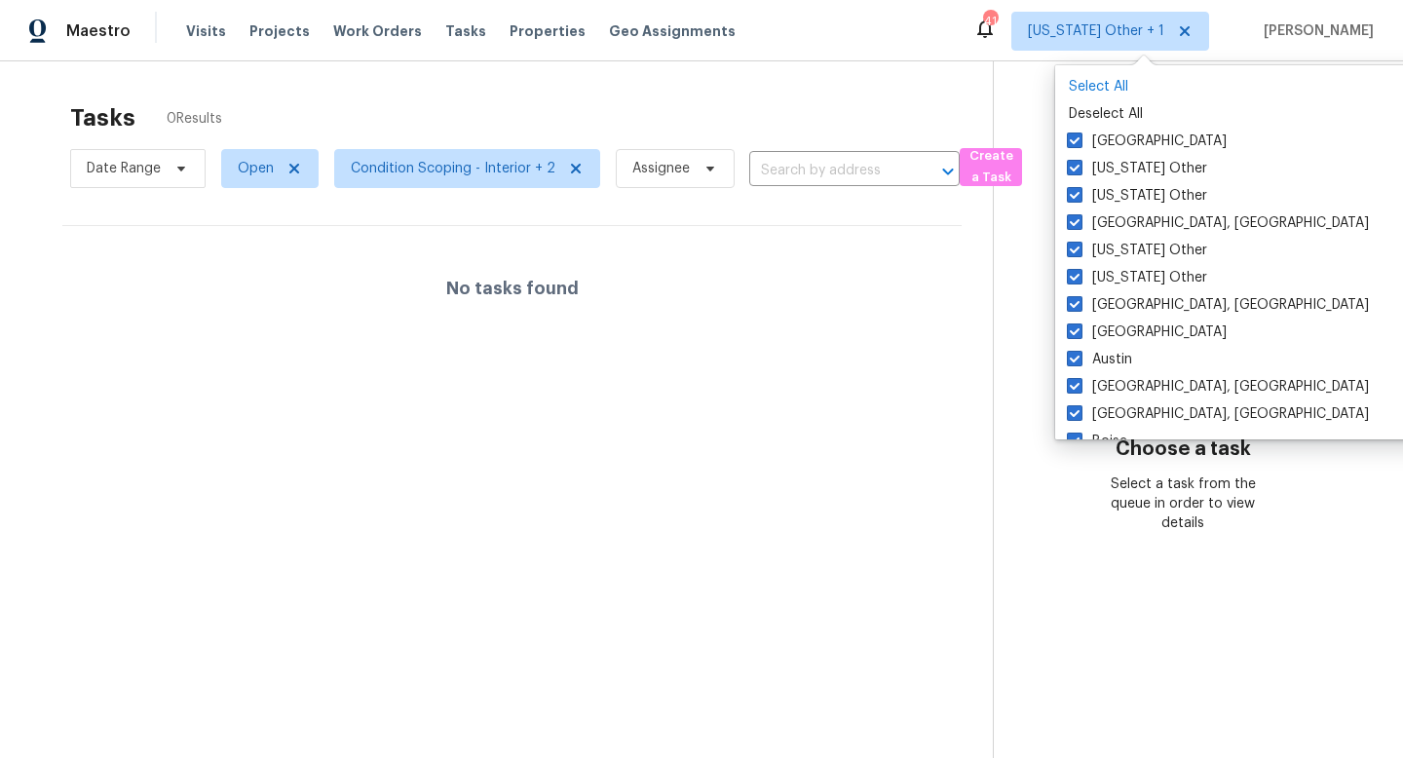
checkbox input "true"
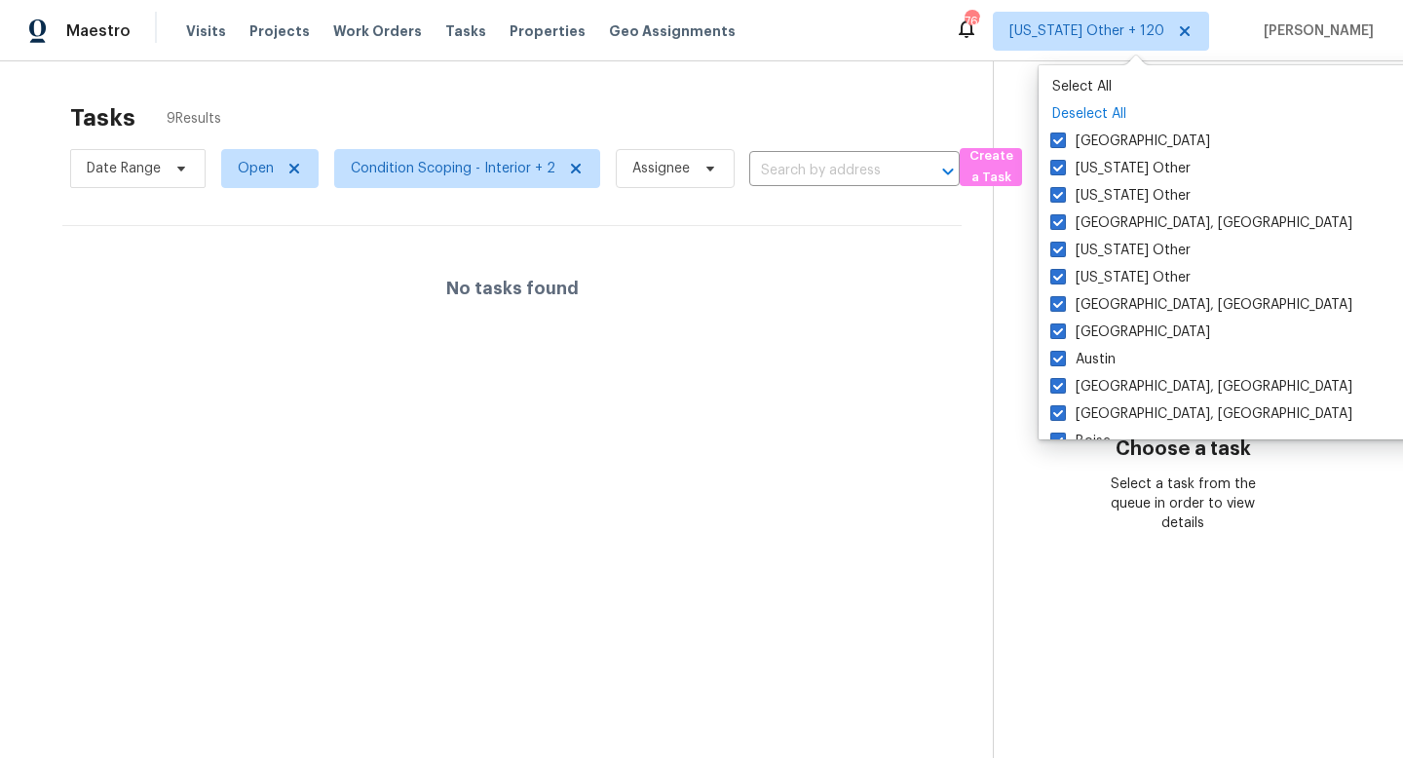
click at [1098, 111] on p "Deselect All" at bounding box center [1240, 113] width 377 height 19
checkbox input "false"
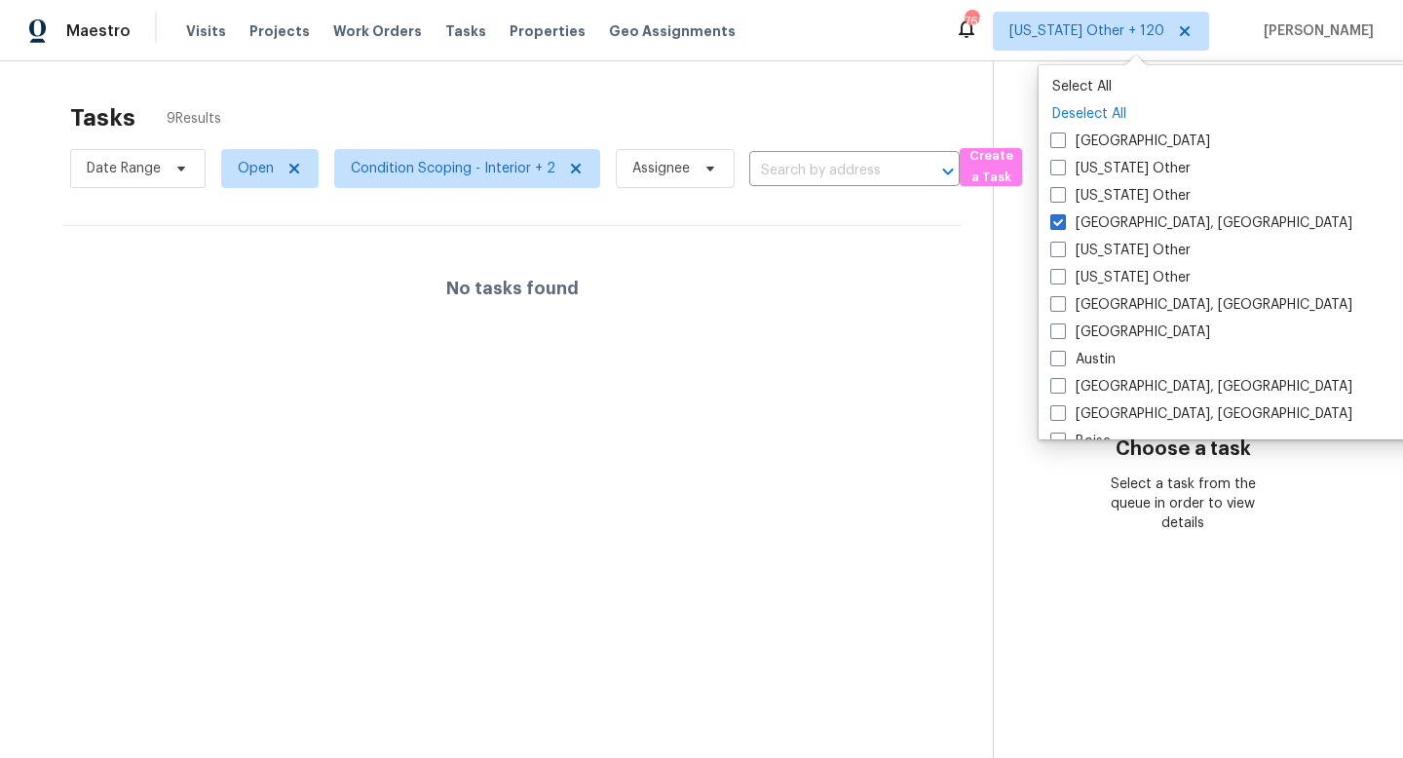
checkbox input "false"
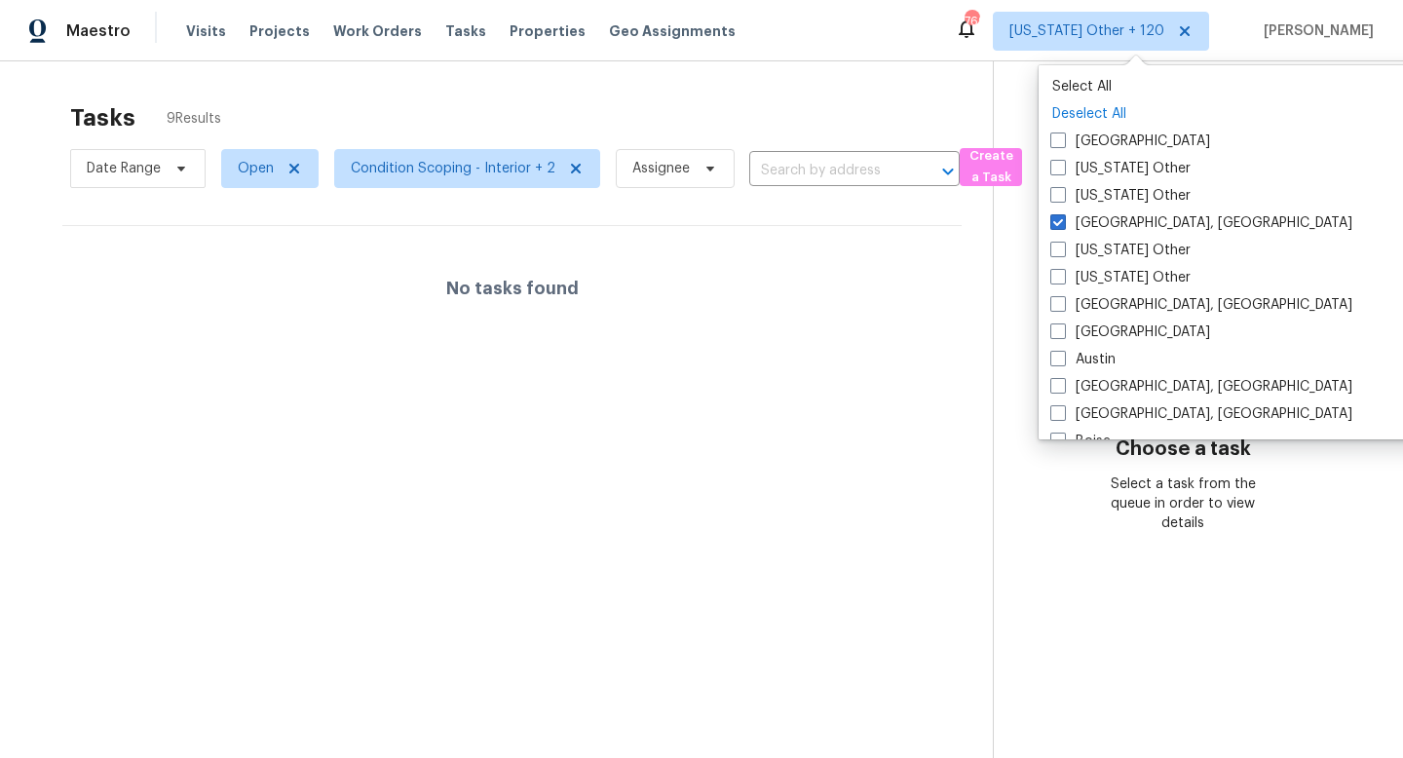
checkbox input "false"
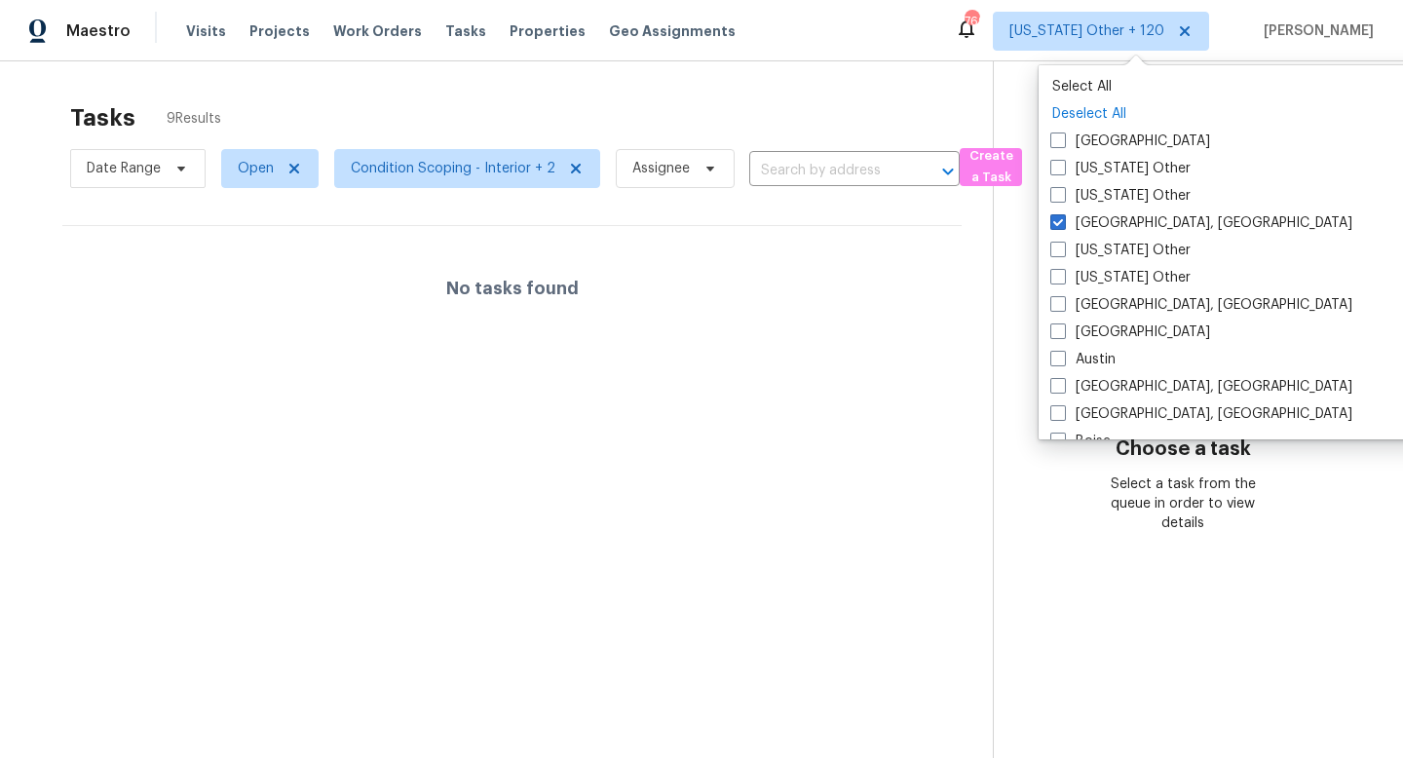
checkbox input "false"
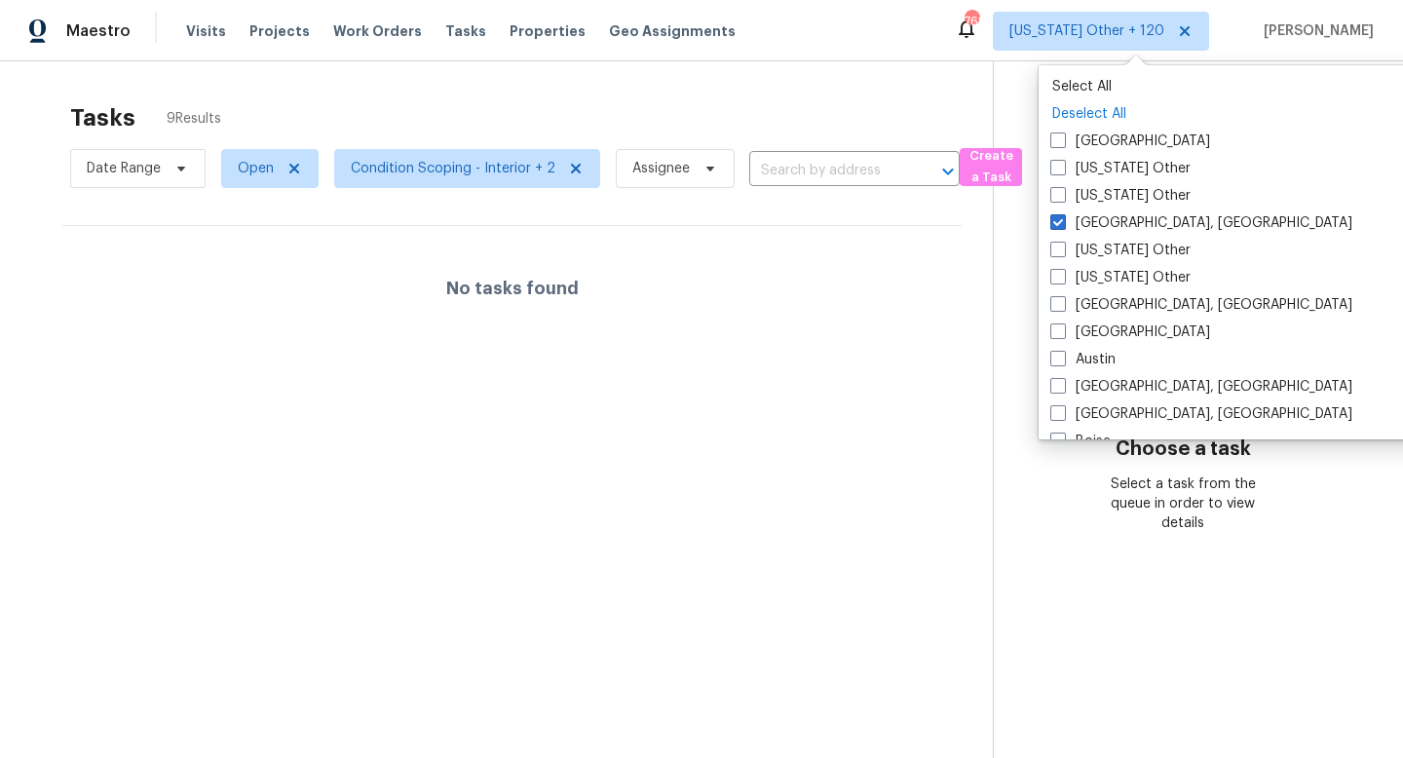
checkbox input "false"
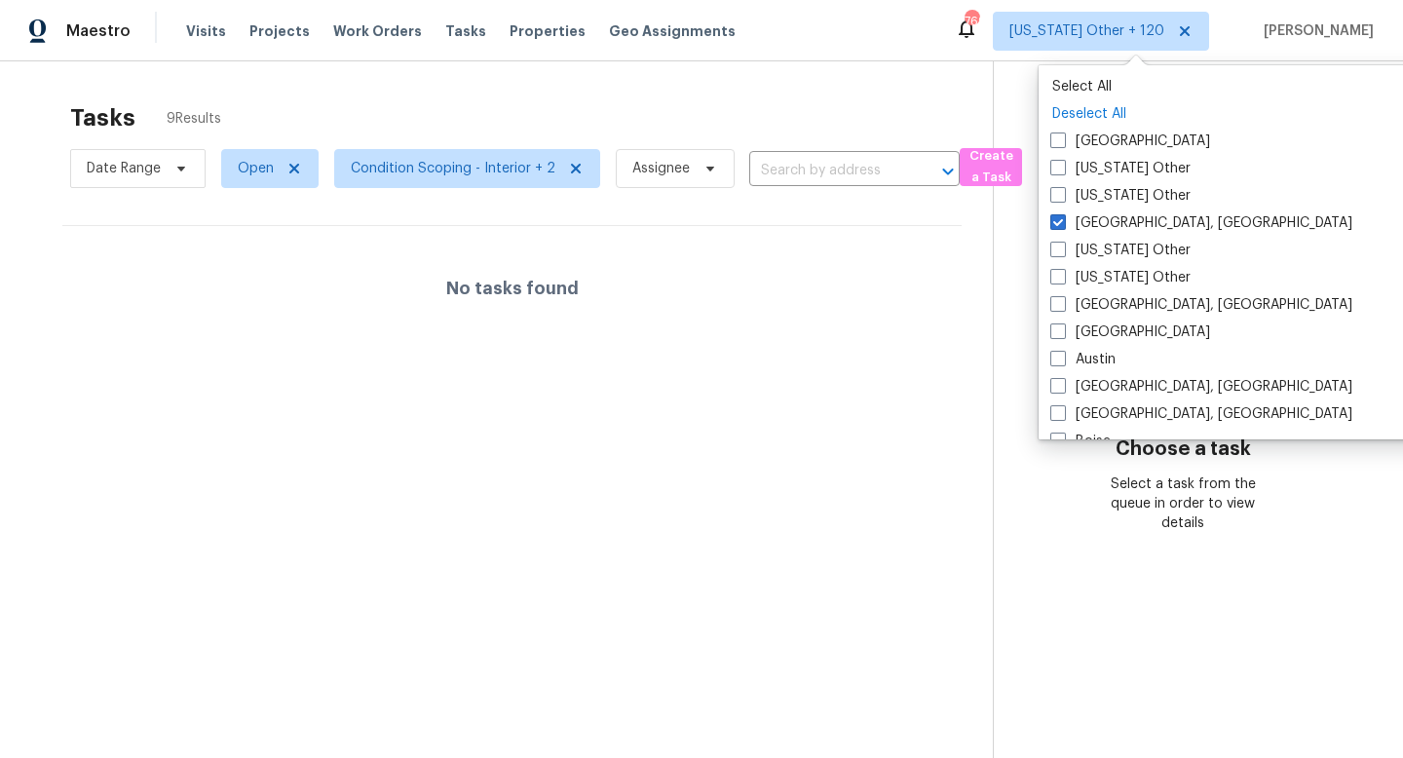
checkbox input "false"
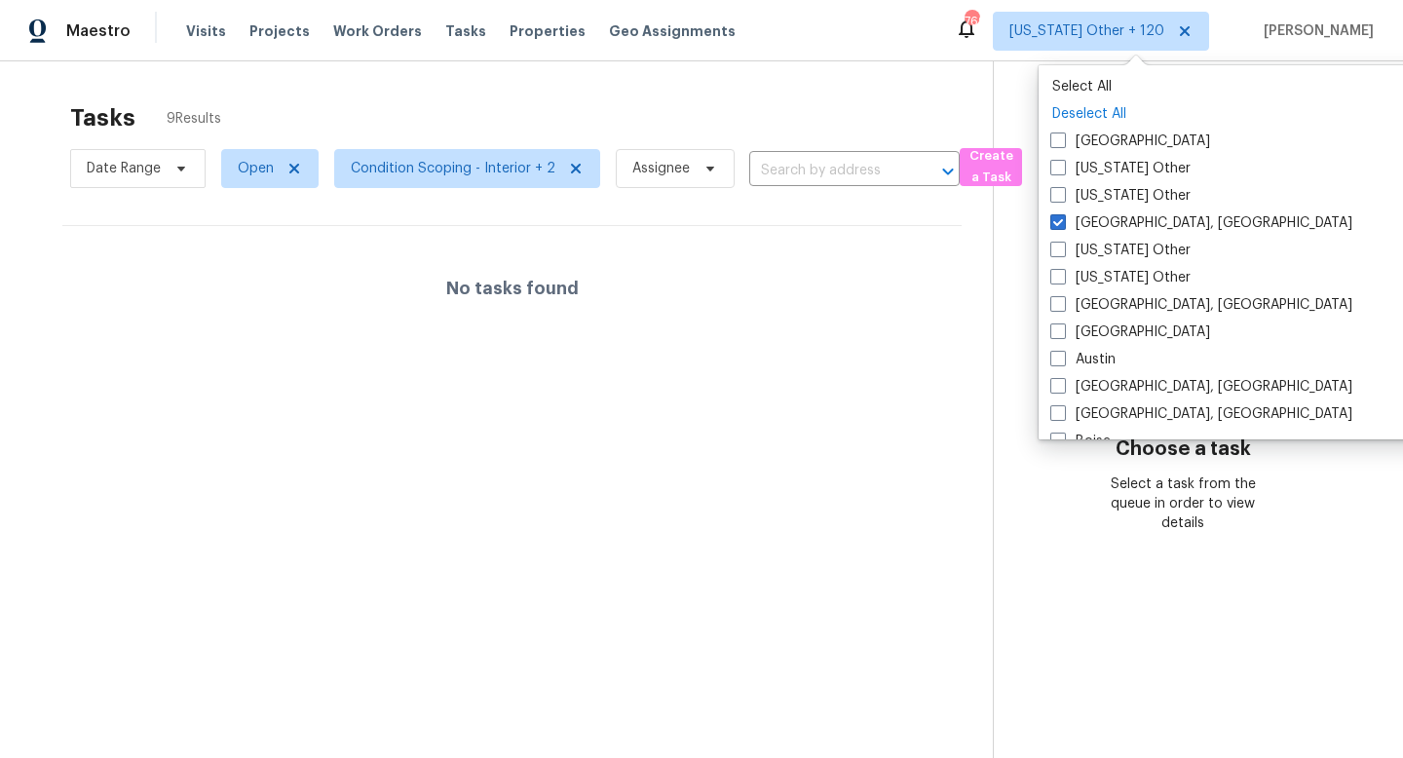
checkbox input "false"
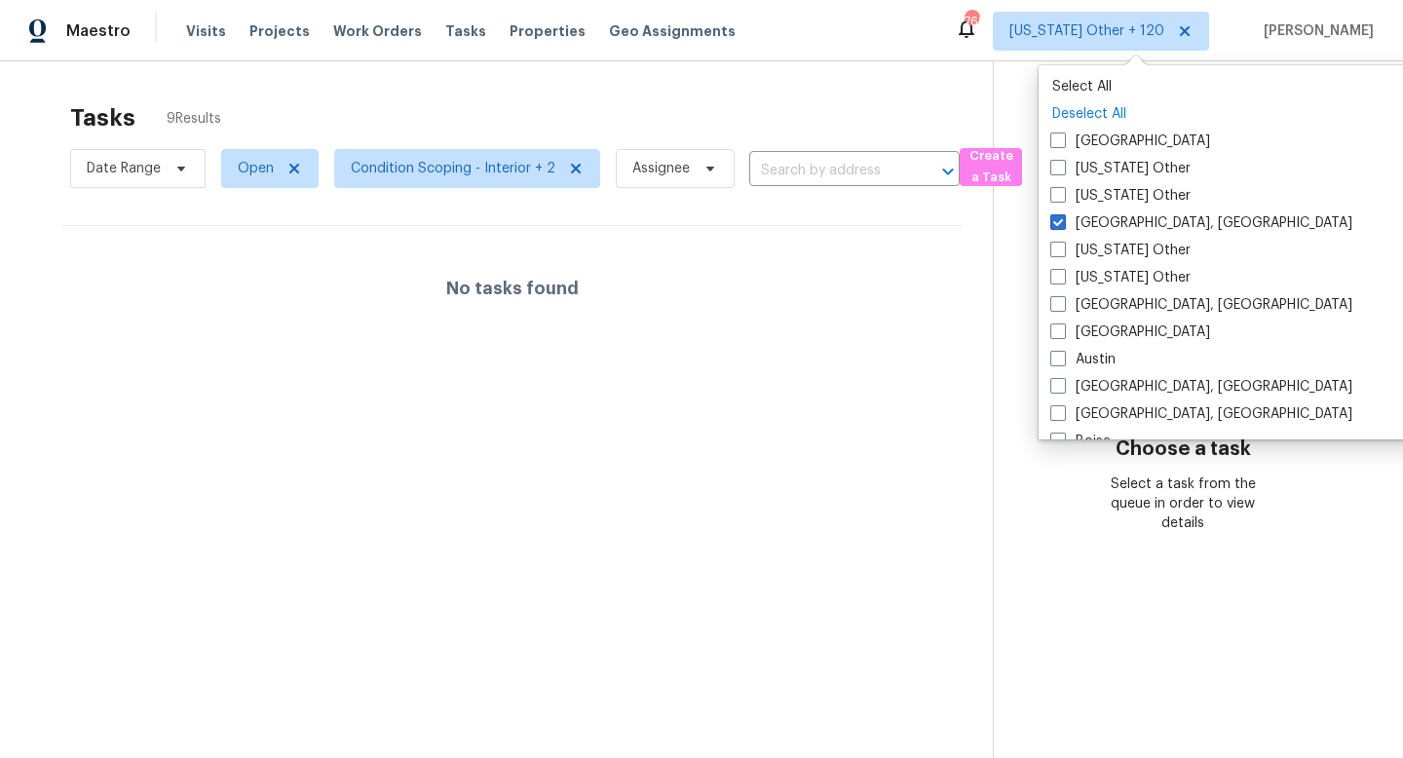
checkbox input "false"
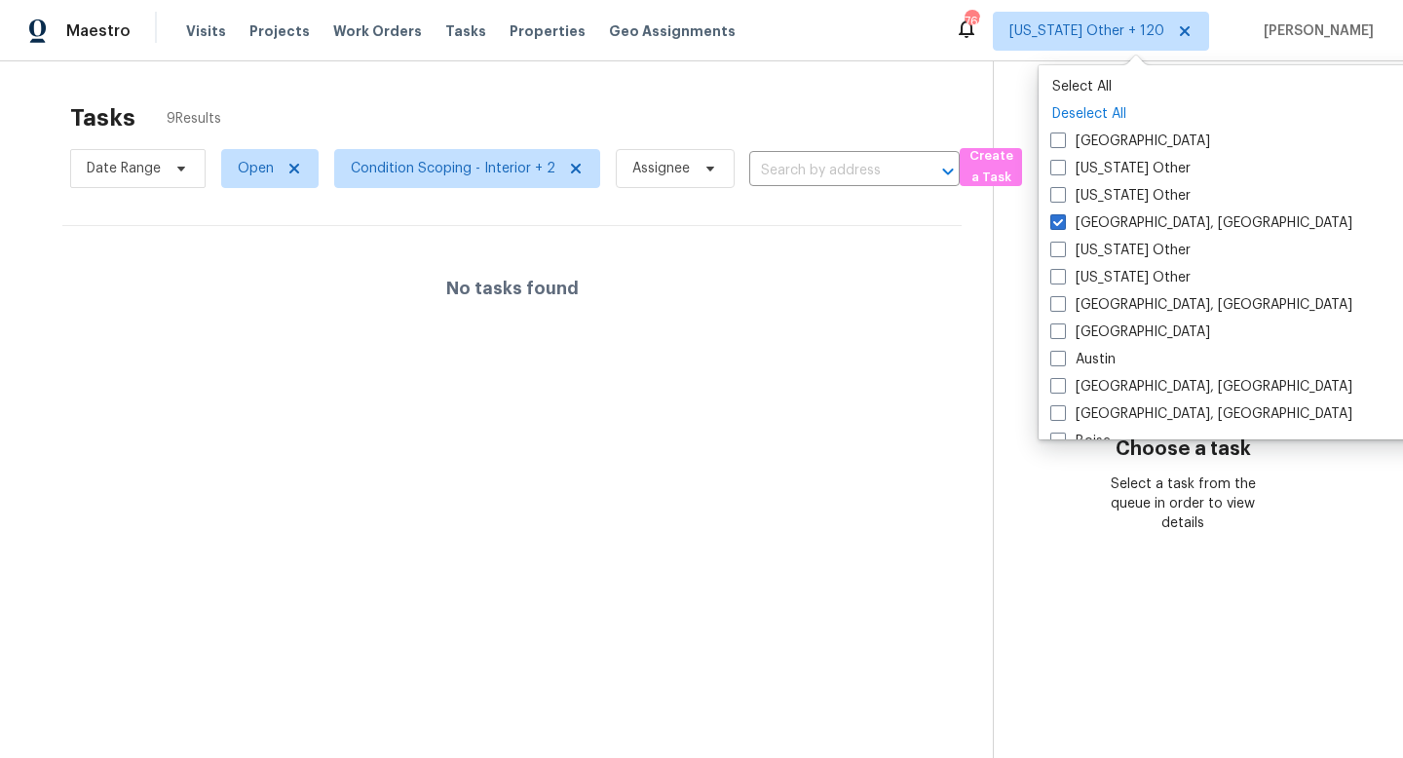
checkbox input "false"
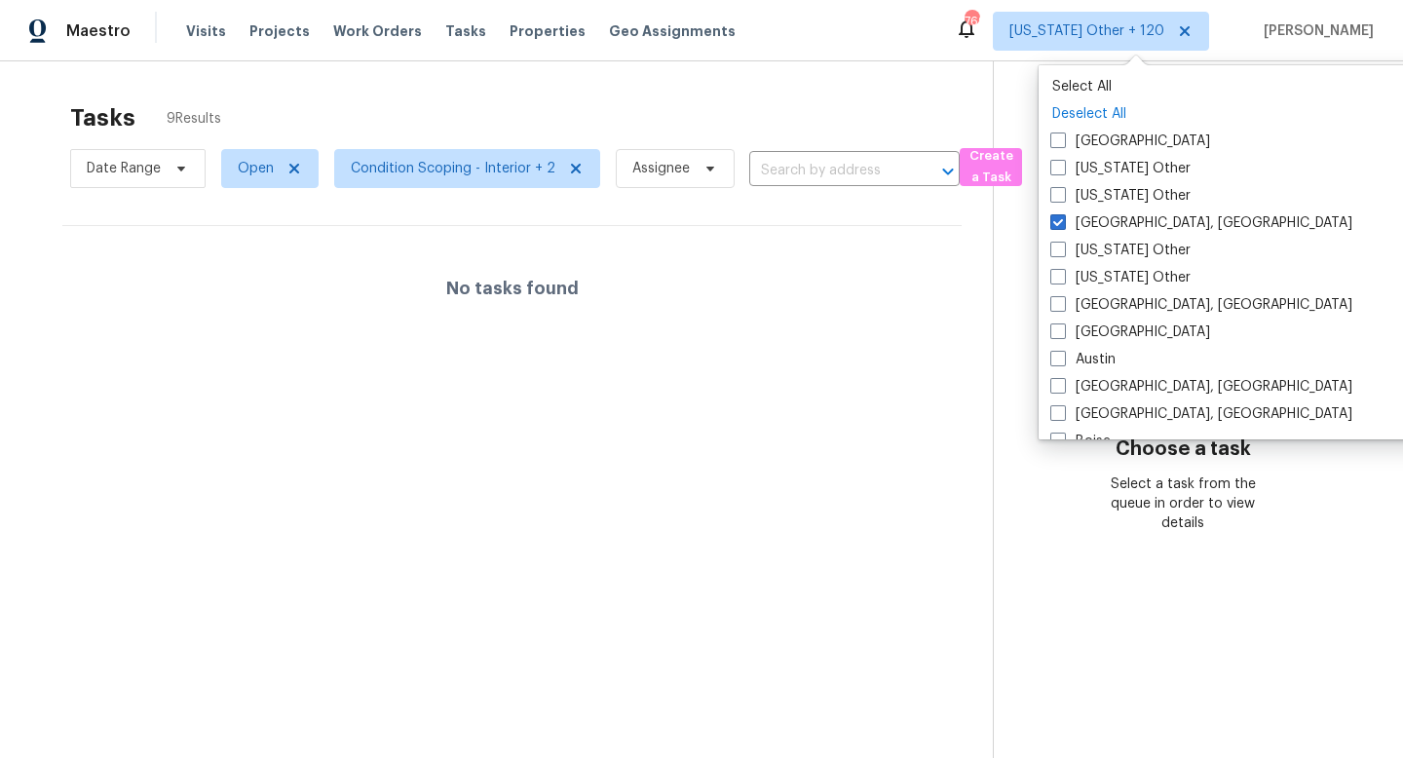
checkbox input "false"
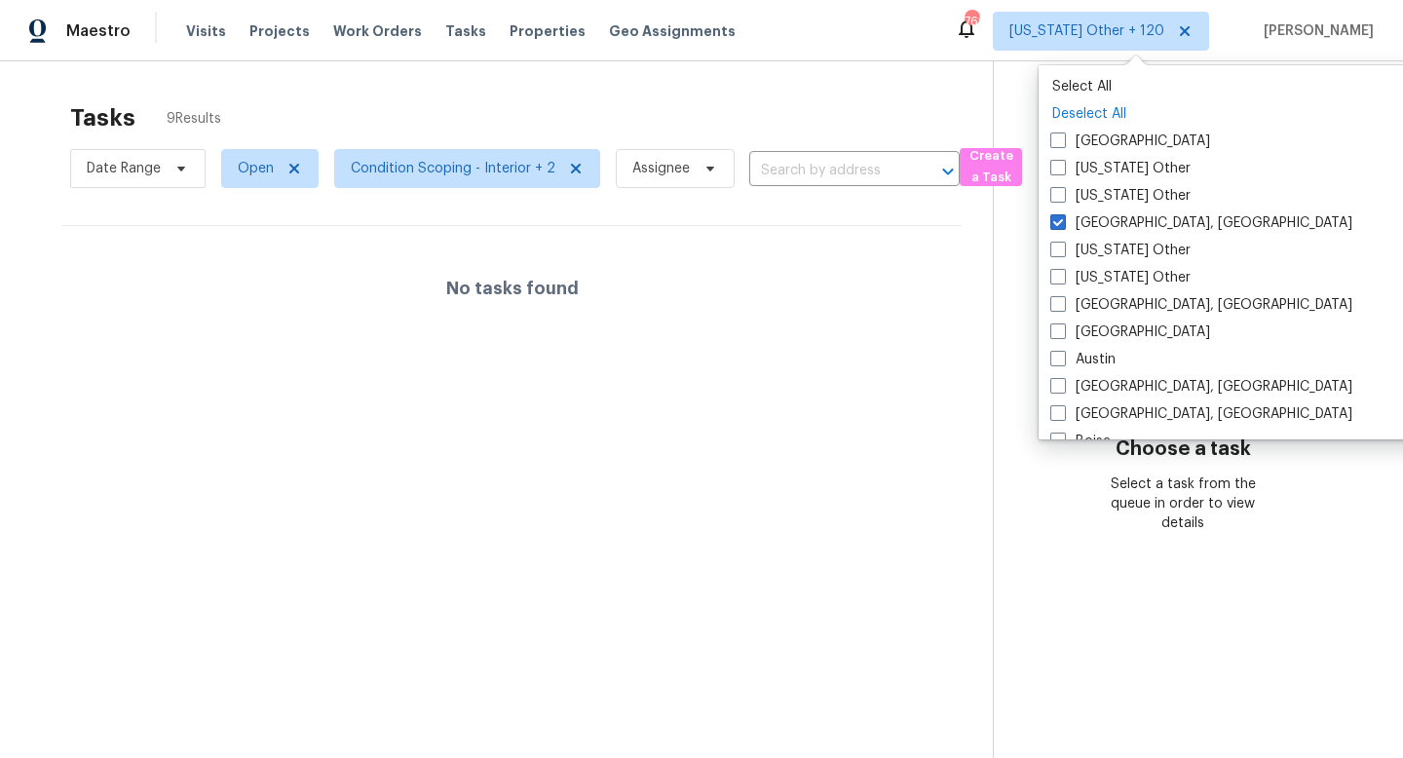
checkbox input "false"
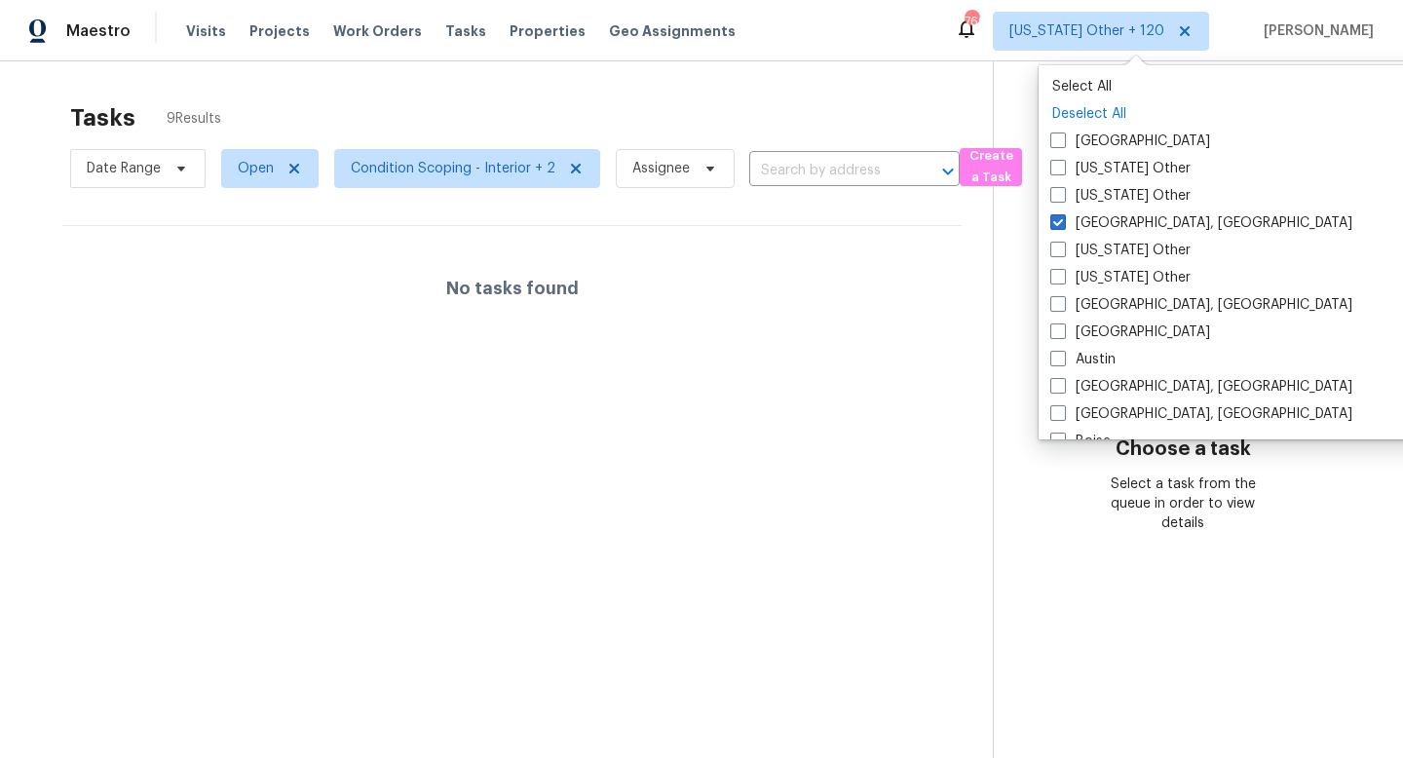
checkbox input "false"
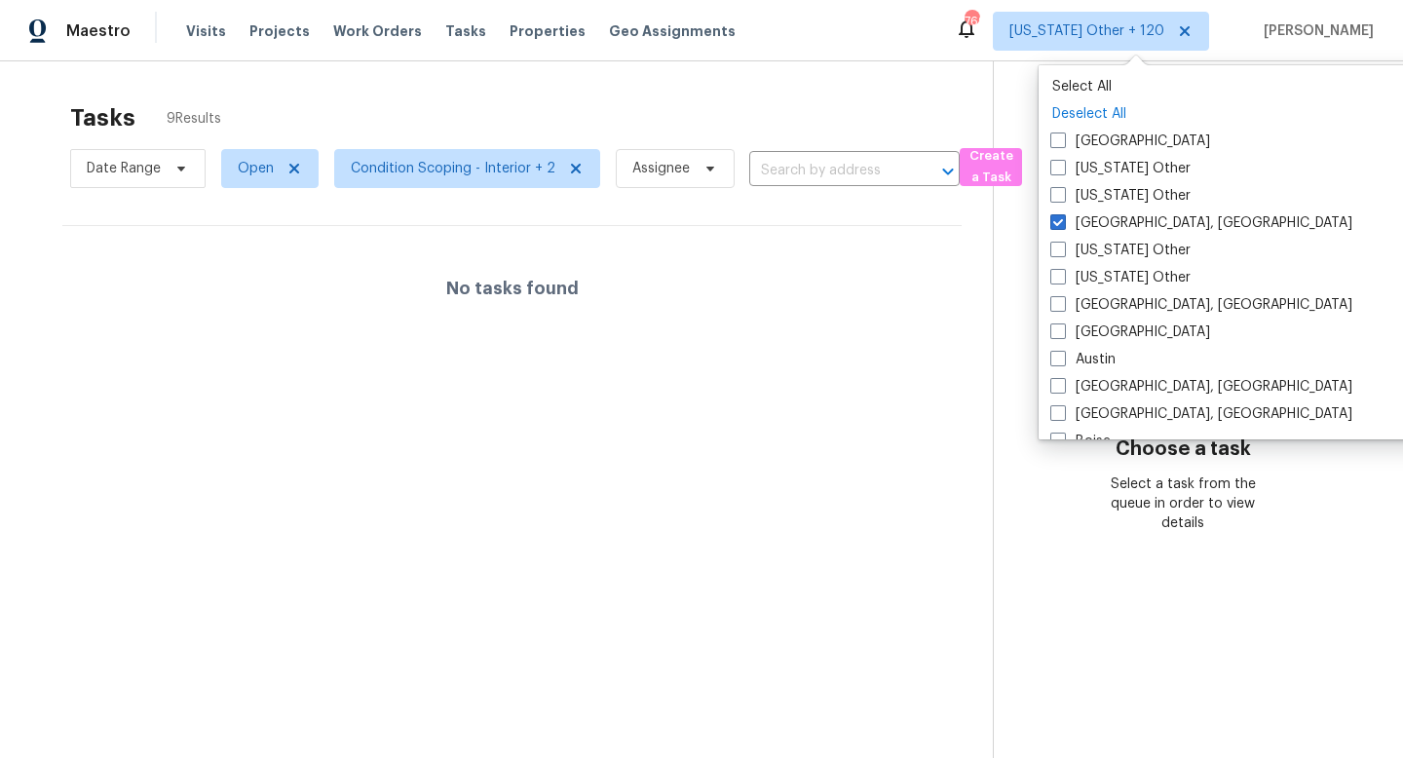
checkbox input "false"
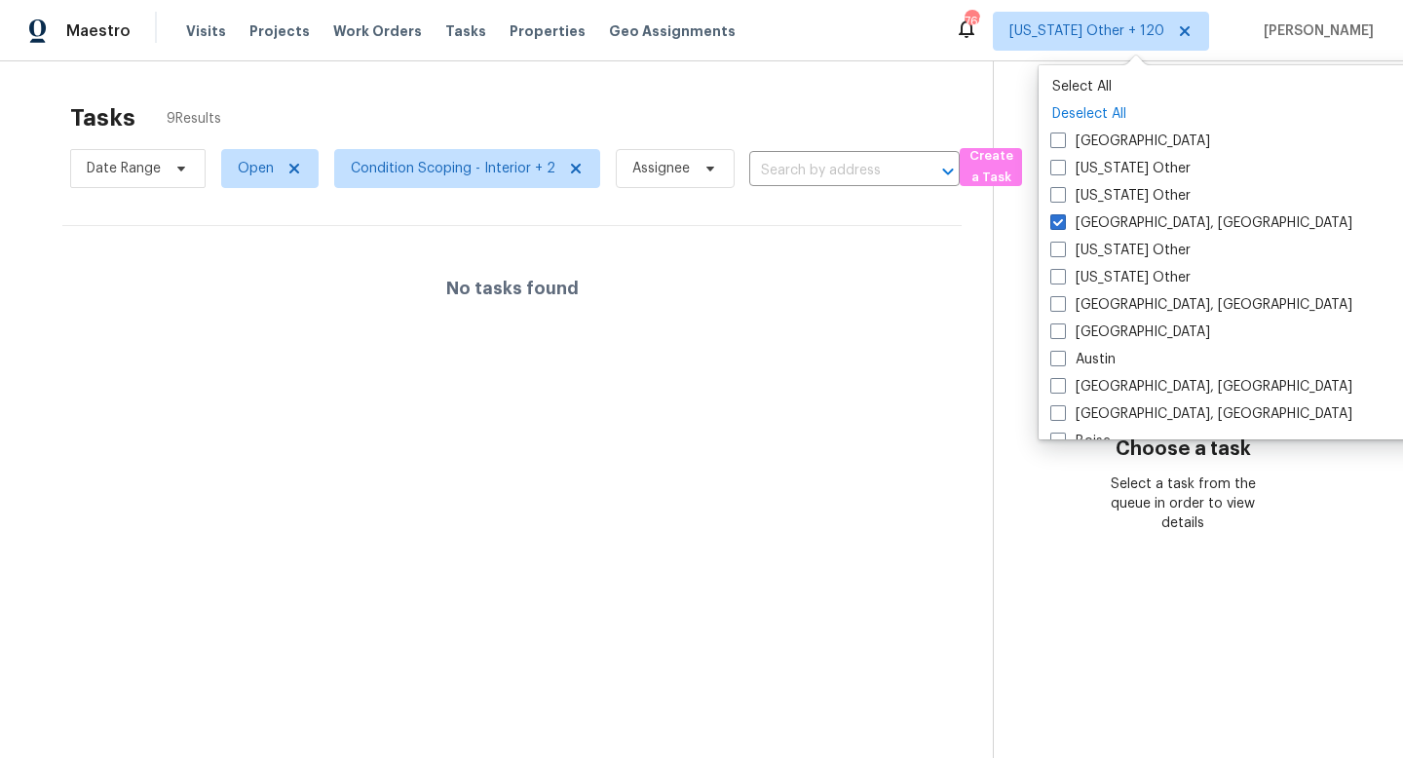
checkbox input "false"
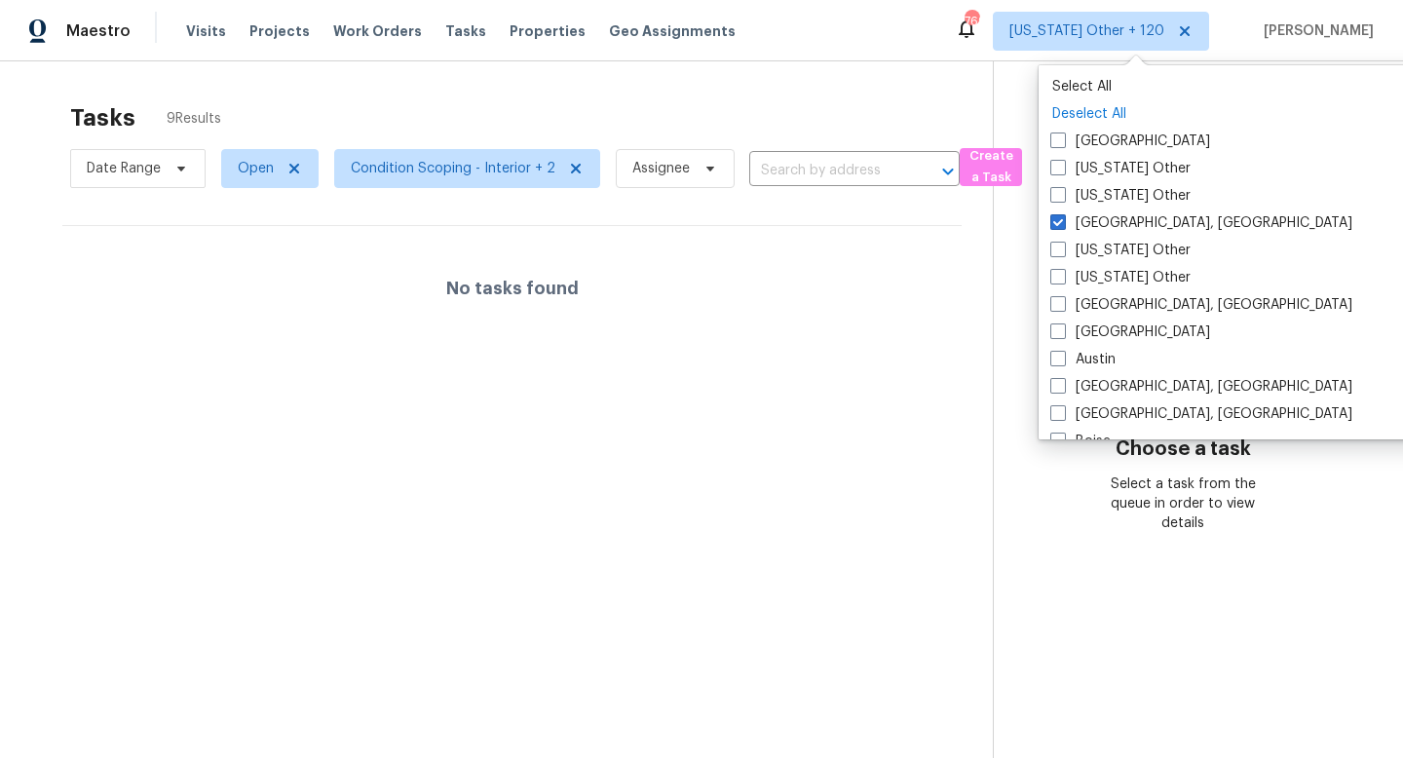
checkbox input "false"
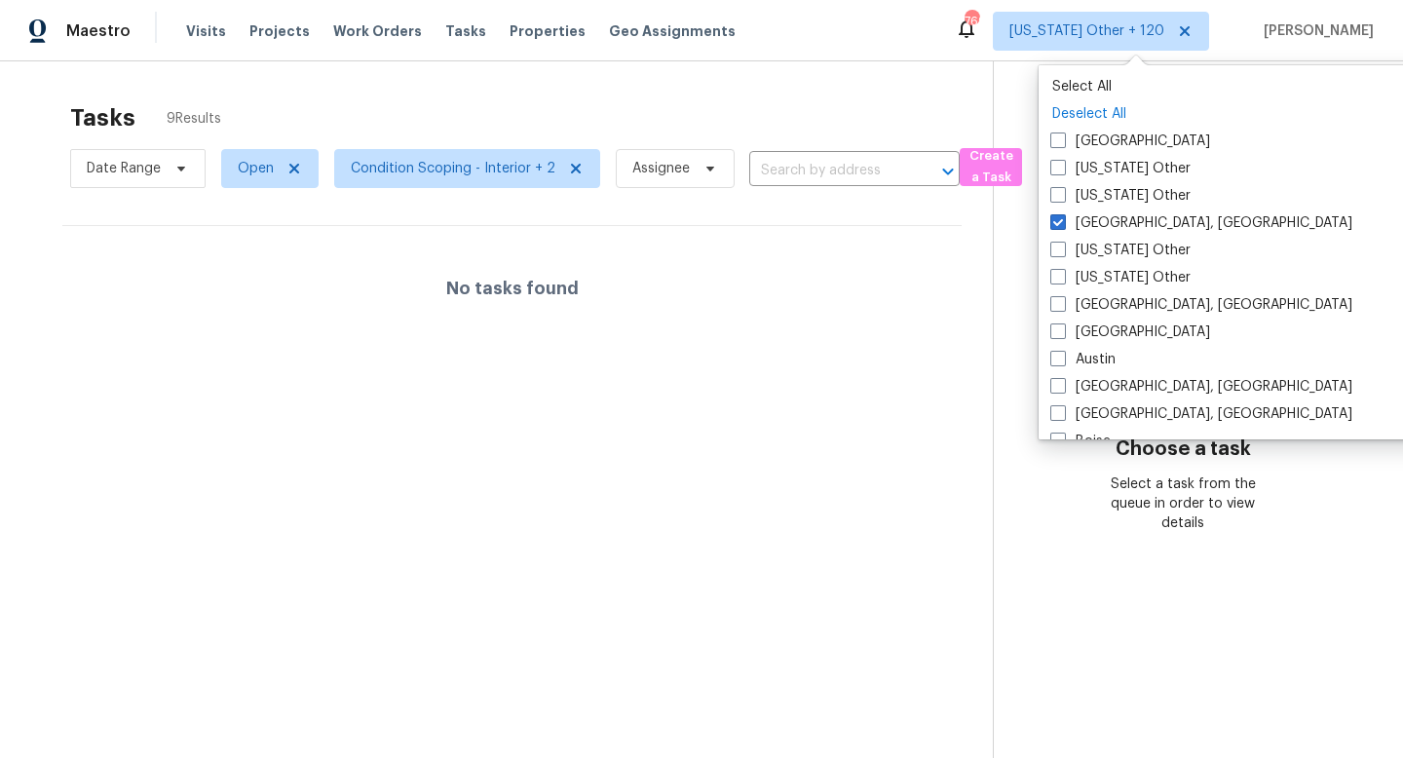
checkbox input "false"
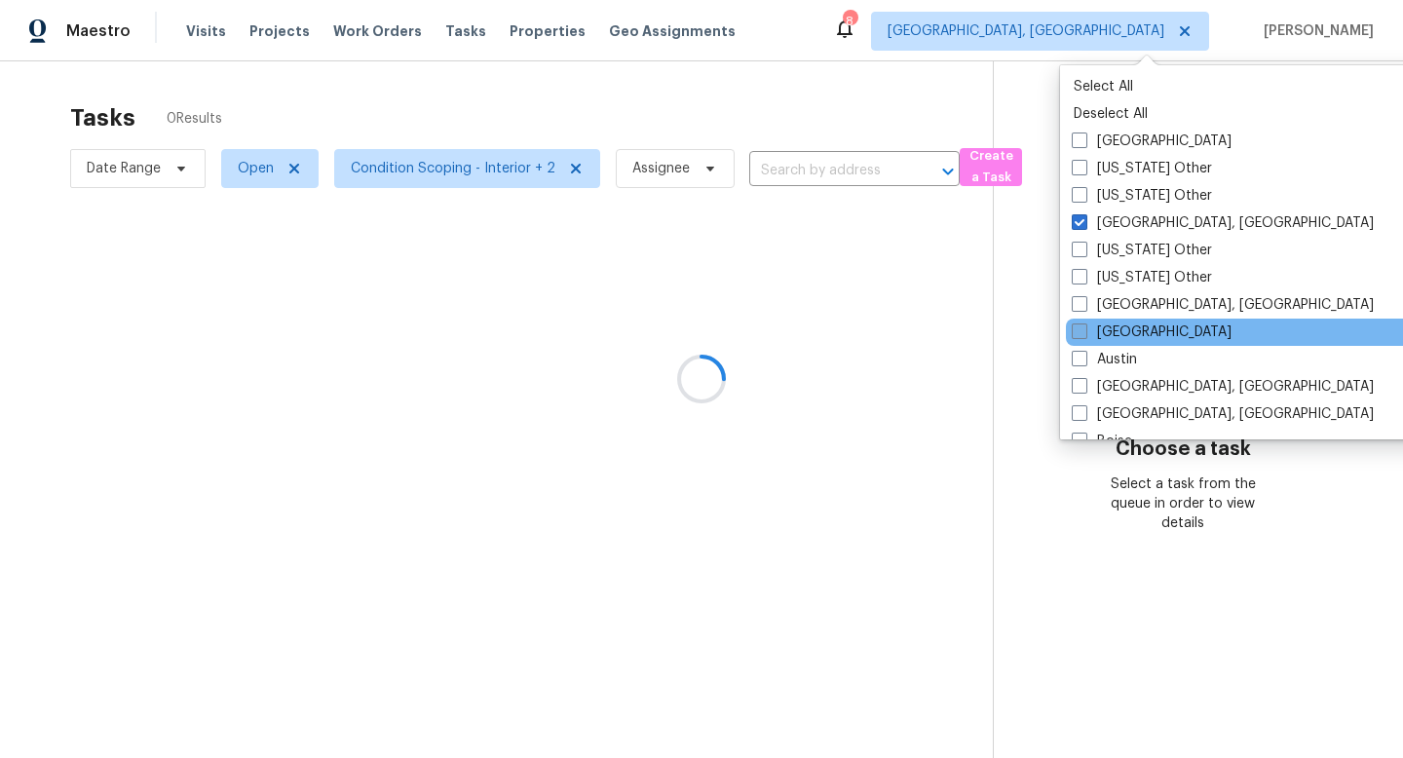
click at [1076, 330] on span at bounding box center [1080, 331] width 16 height 16
click at [1076, 330] on input "[GEOGRAPHIC_DATA]" at bounding box center [1078, 328] width 13 height 13
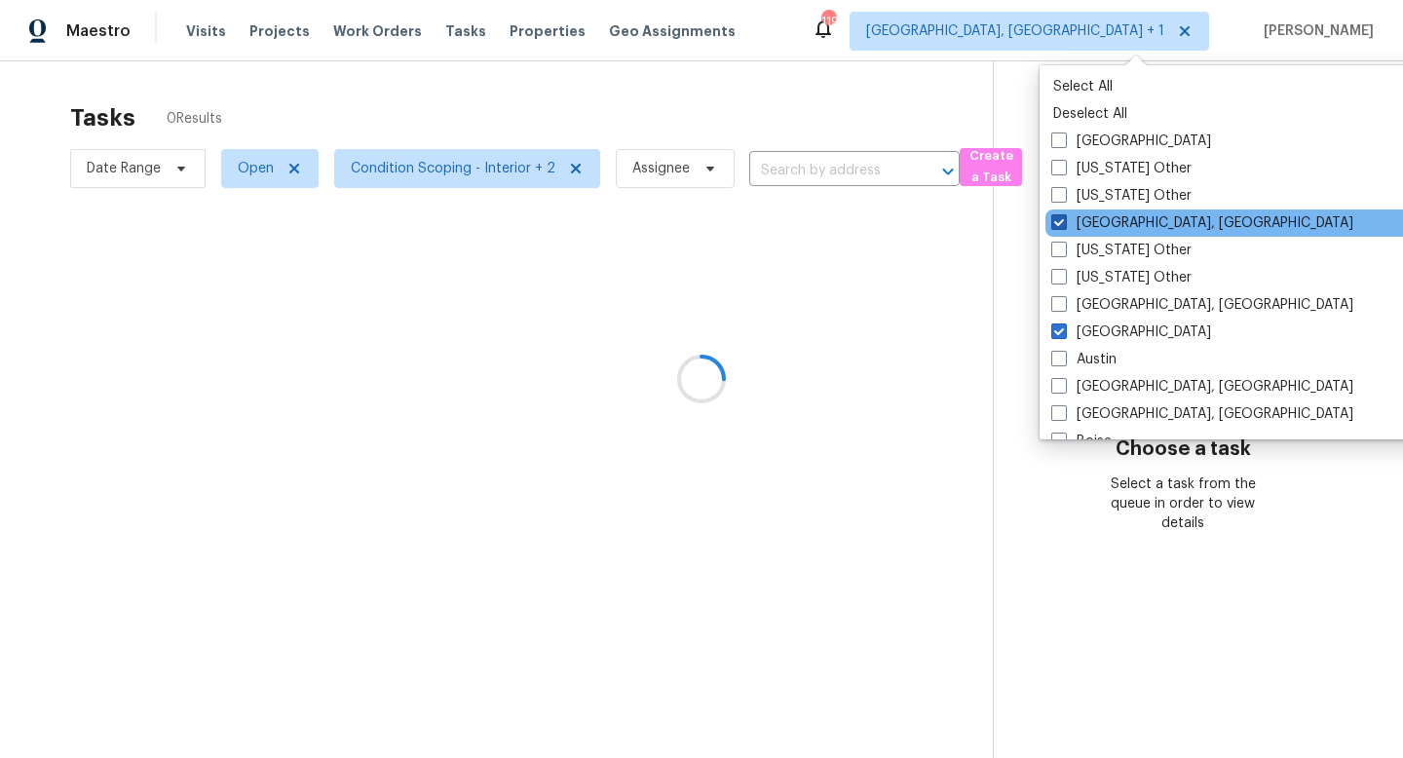
click at [1061, 231] on label "[GEOGRAPHIC_DATA], [GEOGRAPHIC_DATA]" at bounding box center [1202, 222] width 302 height 19
click at [1061, 226] on input "[GEOGRAPHIC_DATA], [GEOGRAPHIC_DATA]" at bounding box center [1057, 219] width 13 height 13
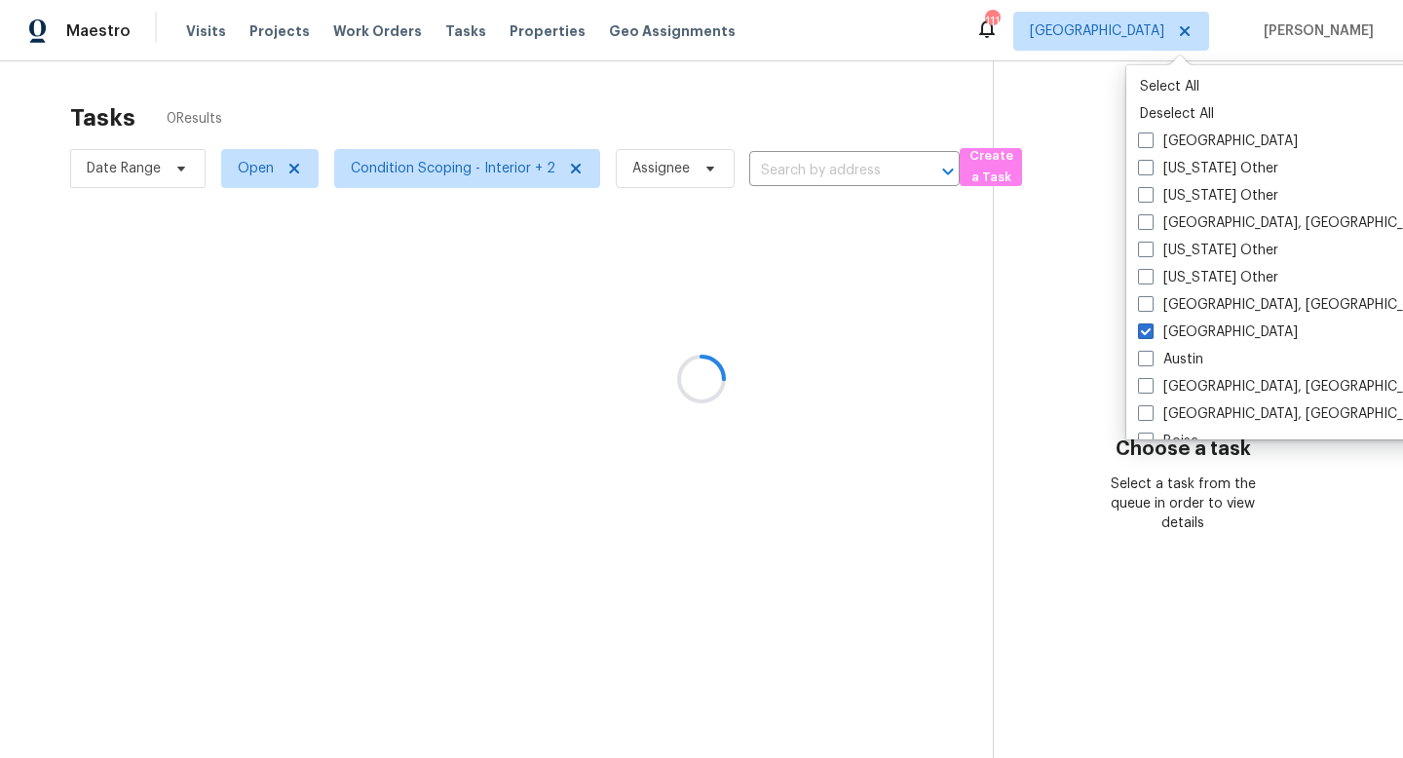
click at [1366, 211] on div at bounding box center [701, 379] width 1403 height 758
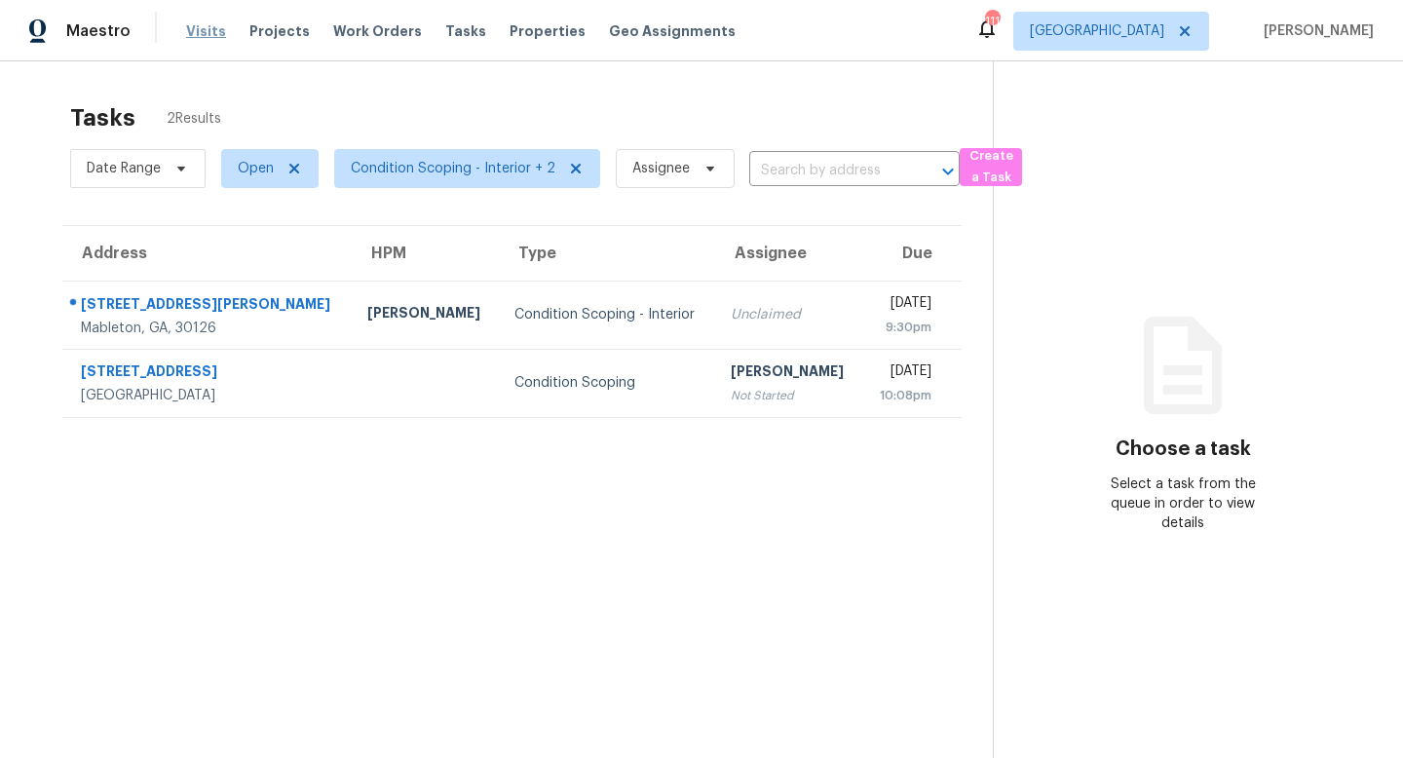
click at [201, 38] on span "Visits" at bounding box center [206, 30] width 40 height 19
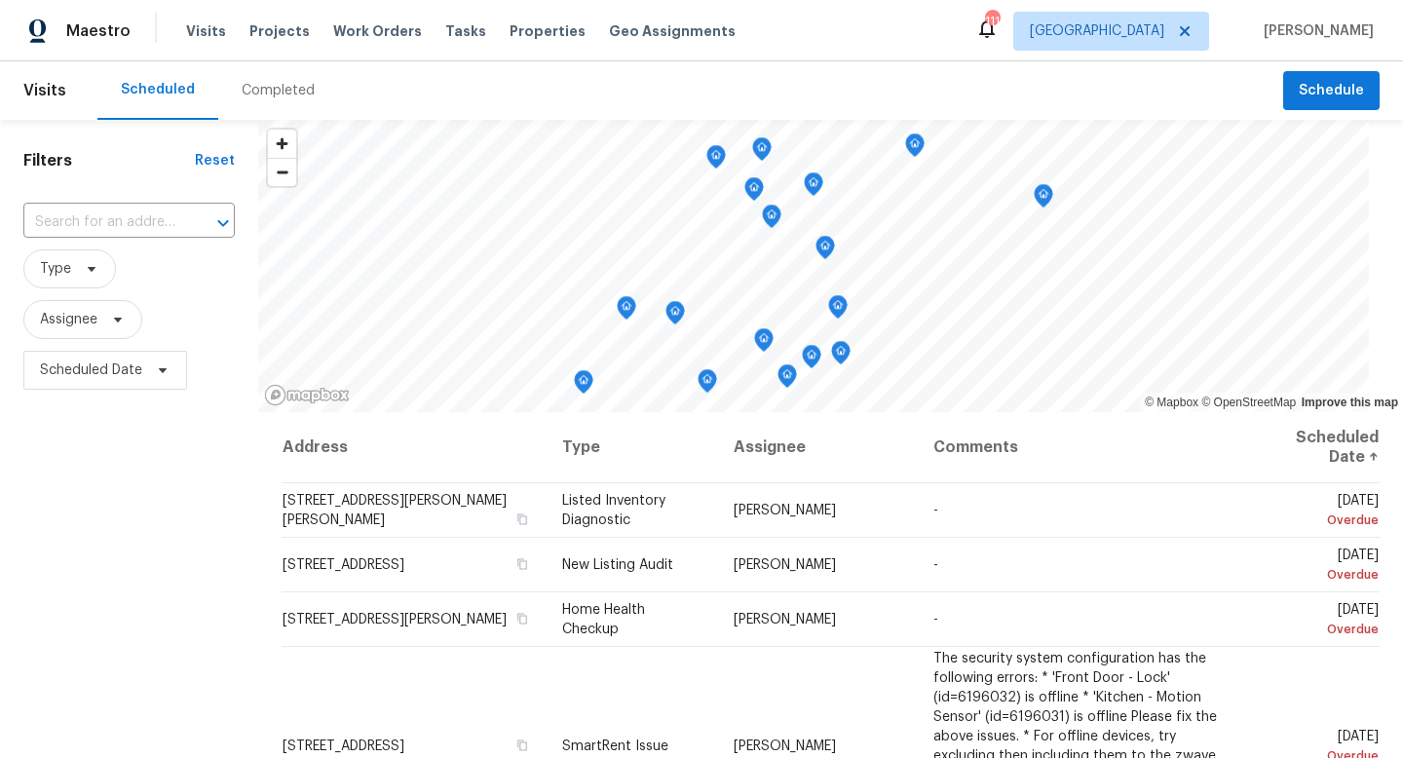
click at [282, 88] on div "Completed" at bounding box center [278, 90] width 73 height 19
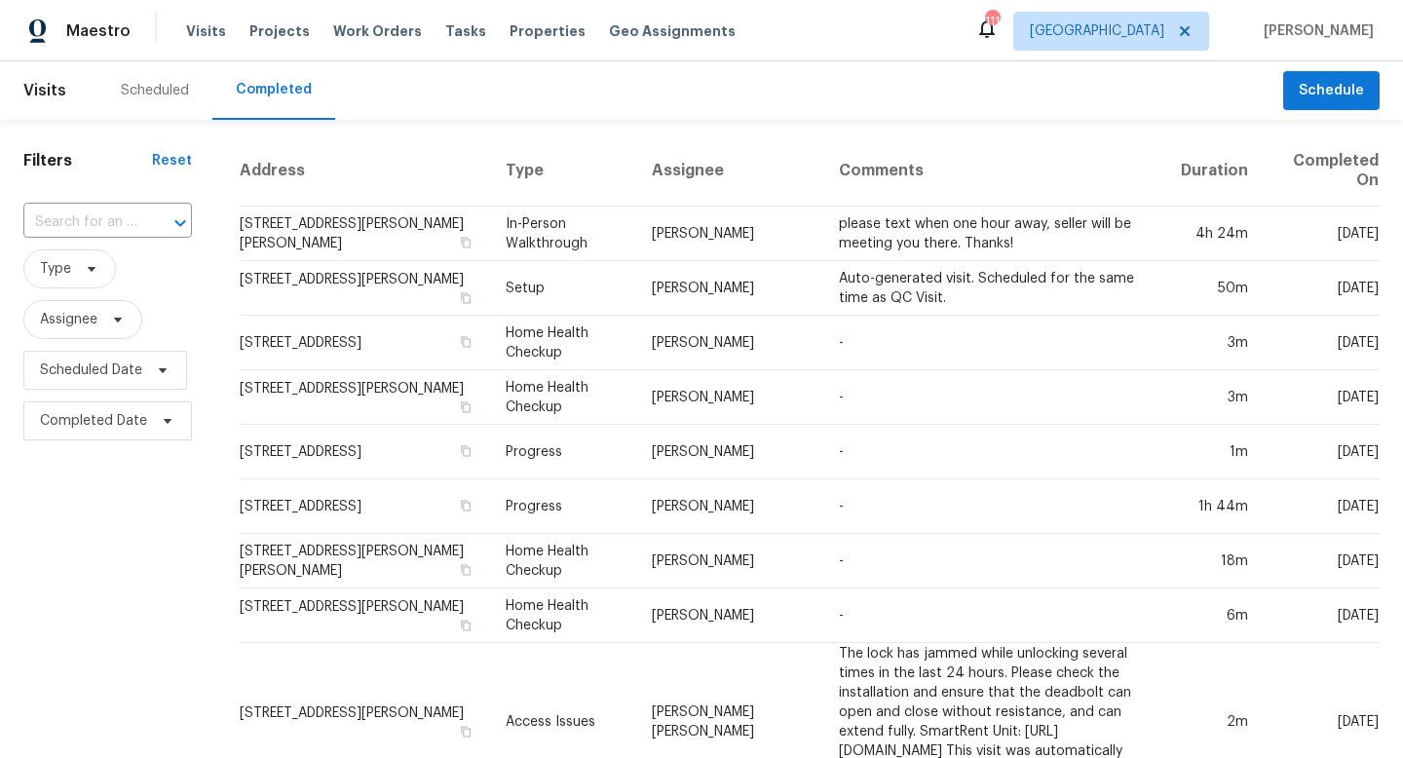
click at [462, 30] on div "Visits Projects Work Orders Tasks Properties Geo Assignments" at bounding box center [472, 31] width 573 height 39
click at [453, 27] on span "Tasks" at bounding box center [465, 31] width 41 height 14
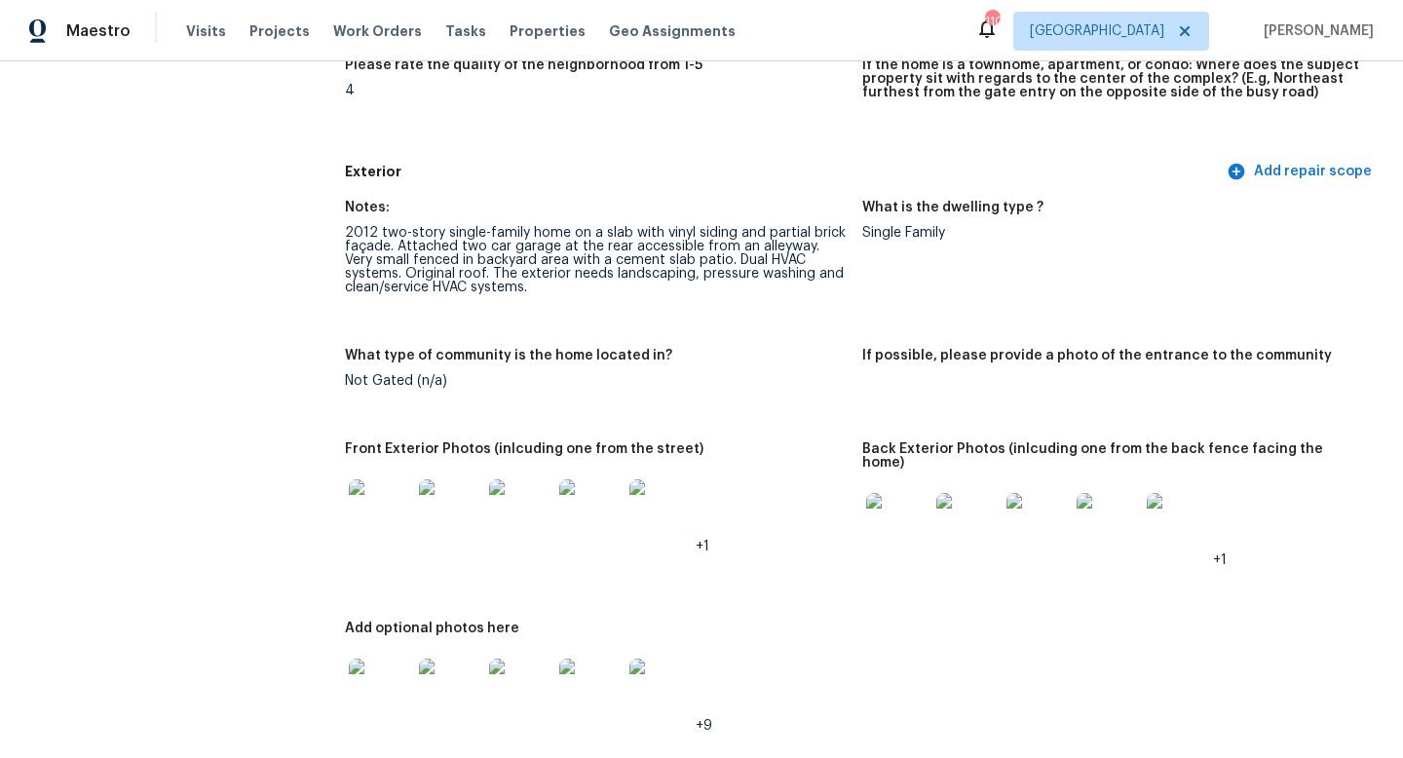
scroll to position [566, 0]
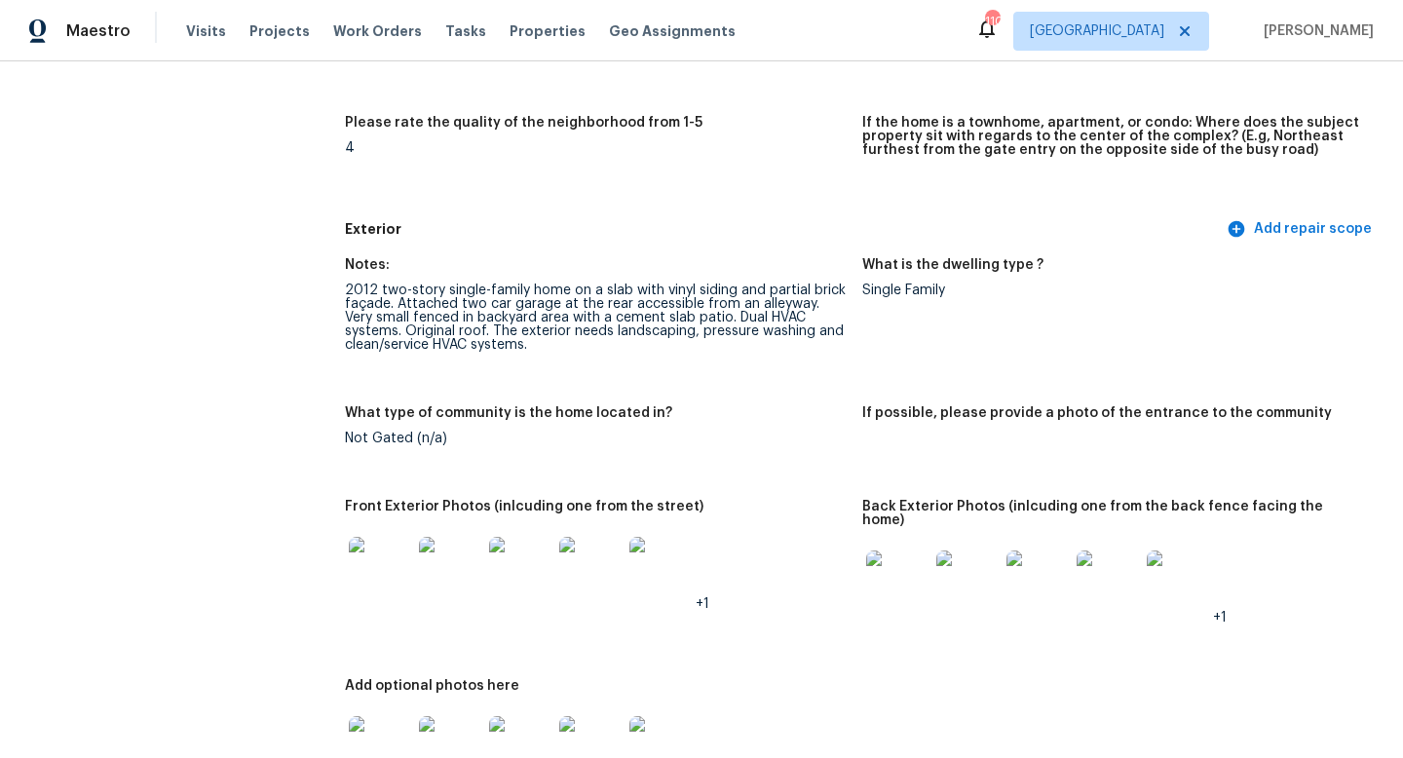
click at [810, 314] on div "2012 two-story single-family home on a slab with vinyl siding and partial brick…" at bounding box center [596, 317] width 502 height 68
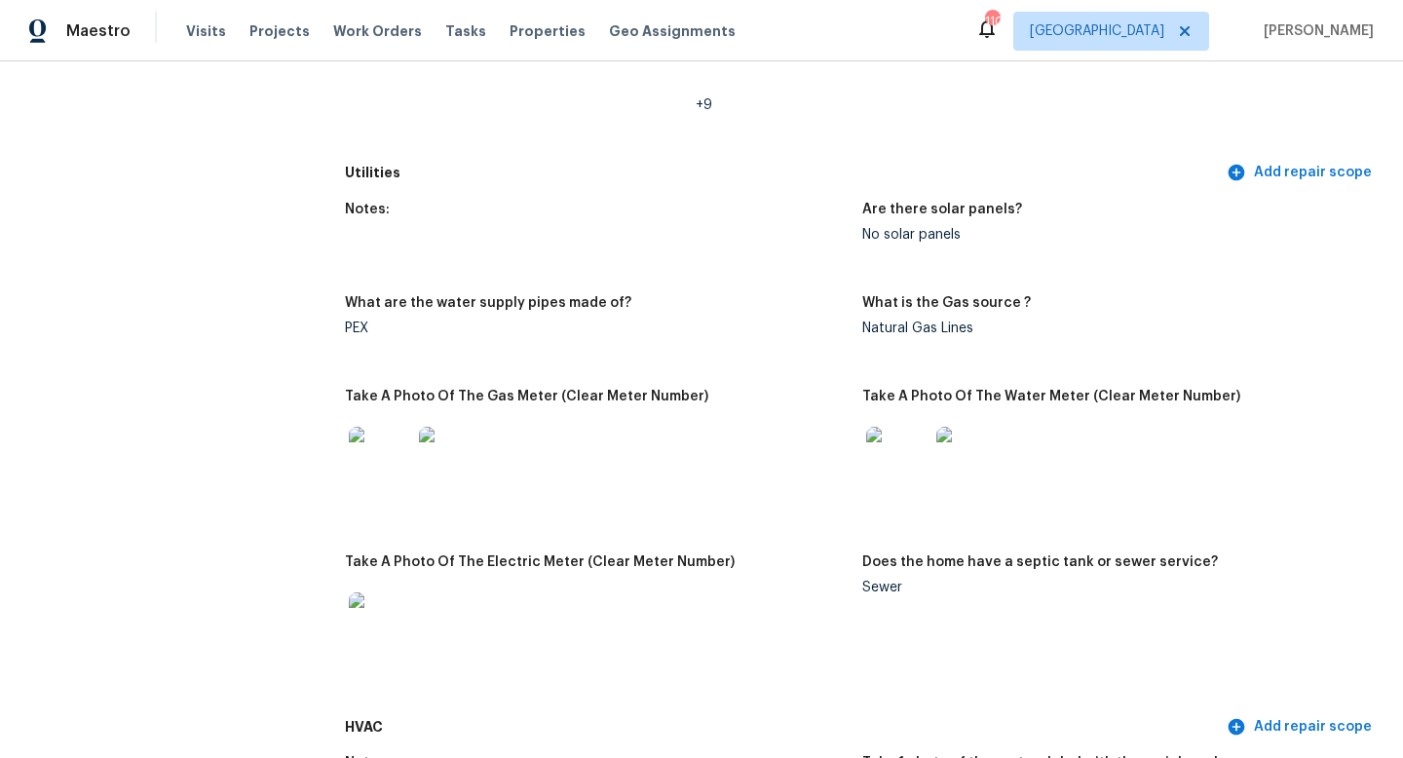
scroll to position [1265, 0]
